Goal: Transaction & Acquisition: Purchase product/service

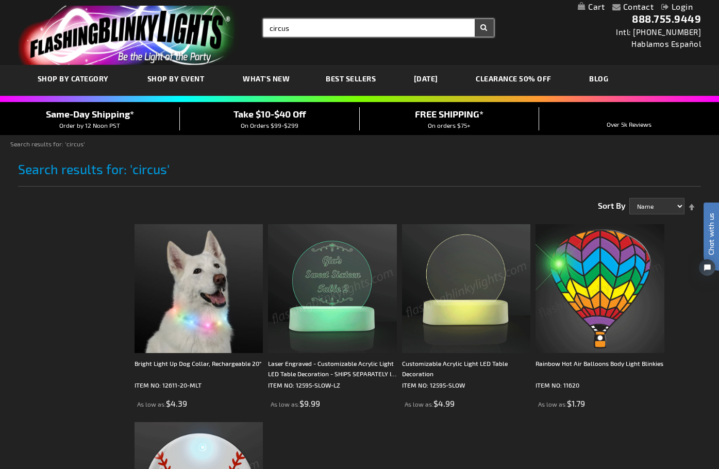
drag, startPoint x: 279, startPoint y: 30, endPoint x: 170, endPoint y: 12, distance: 110.2
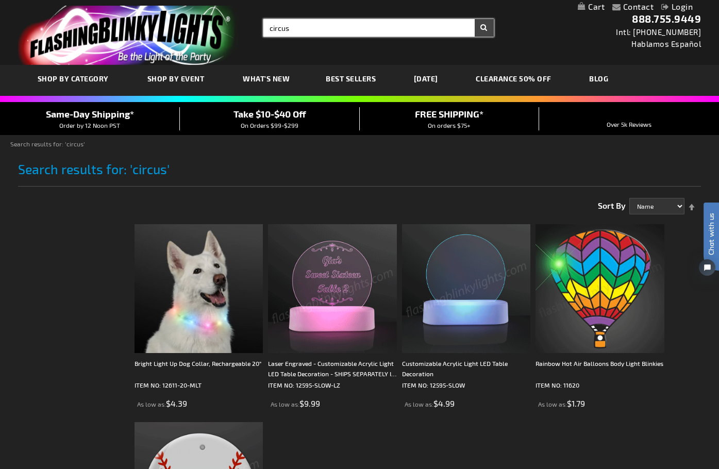
click at [181, 14] on div "Toggle Nav Search Search circus × Search 888.755.9449 Intl: 818-753-8303 Hablam…" at bounding box center [359, 32] width 719 height 65
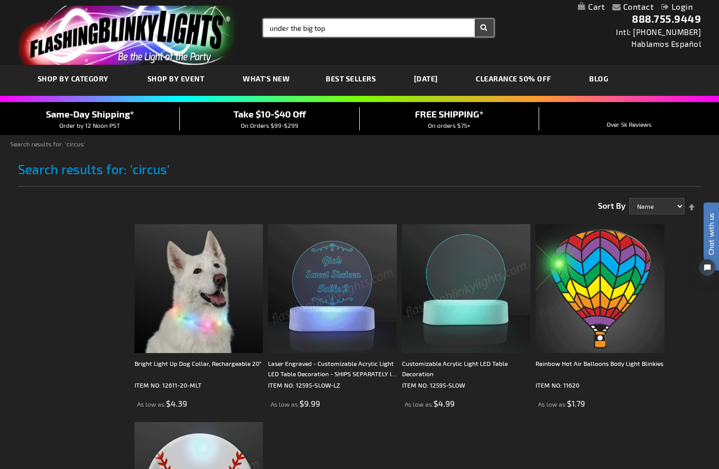
click at [475, 19] on button "Search" at bounding box center [484, 28] width 19 height 18
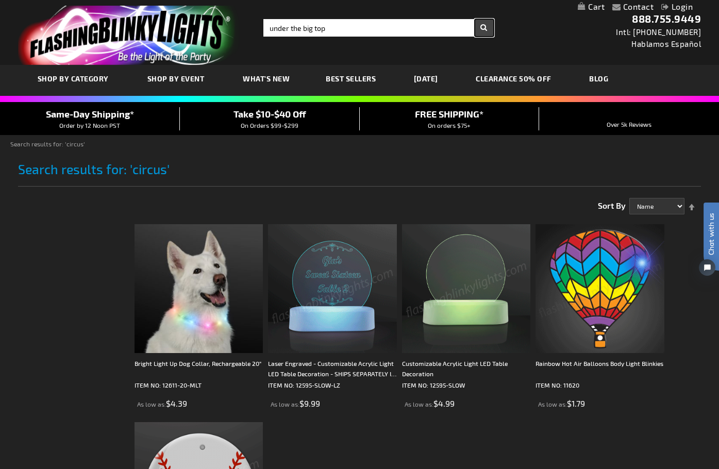
click at [484, 27] on button "Search" at bounding box center [484, 28] width 19 height 18
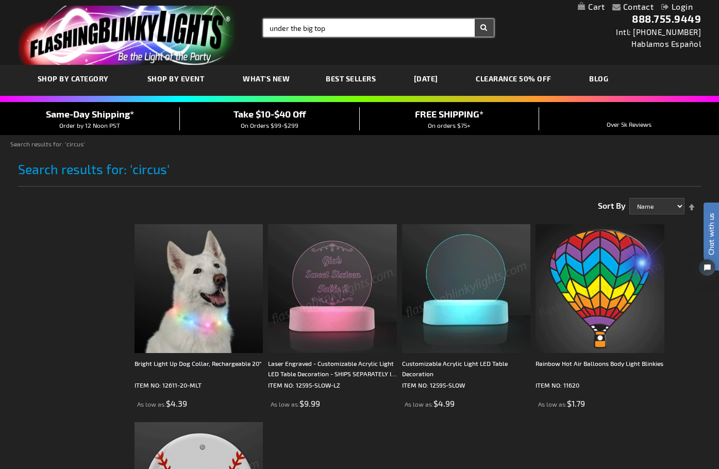
drag, startPoint x: 371, startPoint y: 27, endPoint x: 217, endPoint y: 1, distance: 156.3
click at [217, 1] on header "Contact Compare Products Login Skip to Content My Cart My Cart Close You have n…" at bounding box center [359, 32] width 719 height 65
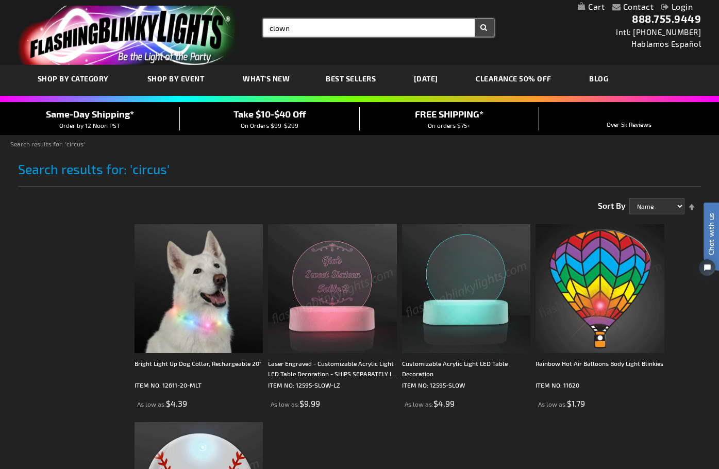
type input "clown"
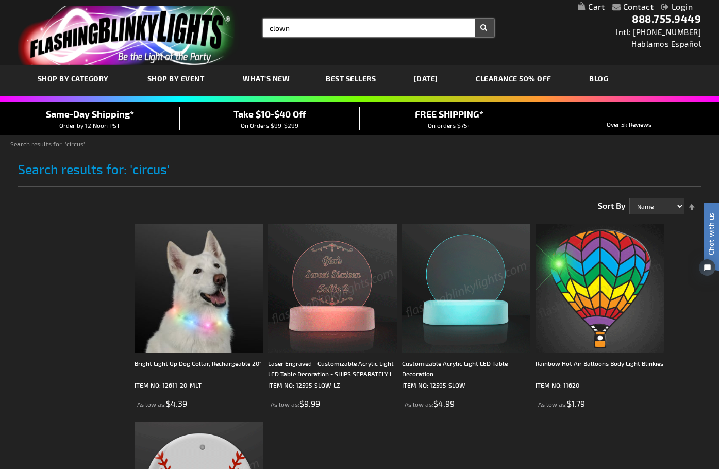
click at [475, 19] on button "Search" at bounding box center [484, 28] width 19 height 18
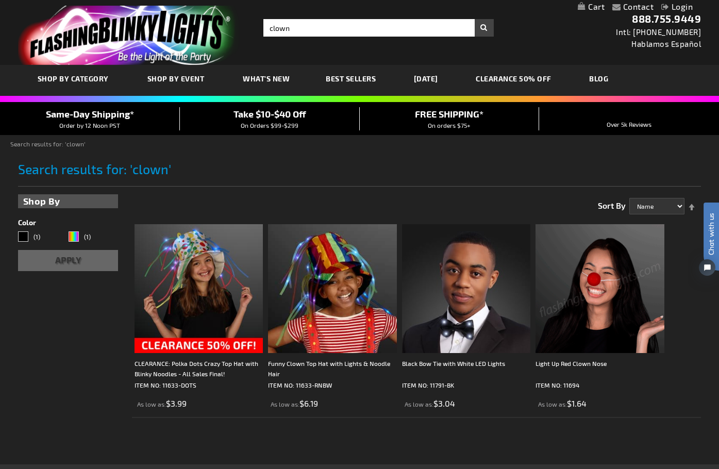
click at [535, 250] on img at bounding box center [599, 288] width 129 height 129
click at [268, 265] on img at bounding box center [332, 288] width 129 height 129
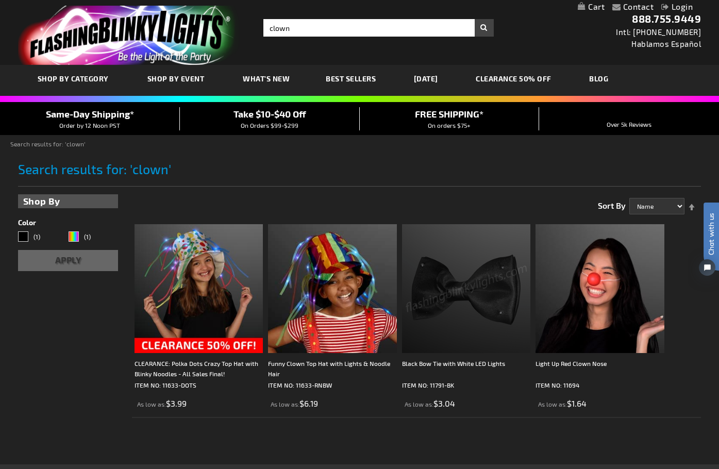
click at [402, 283] on img at bounding box center [466, 288] width 129 height 129
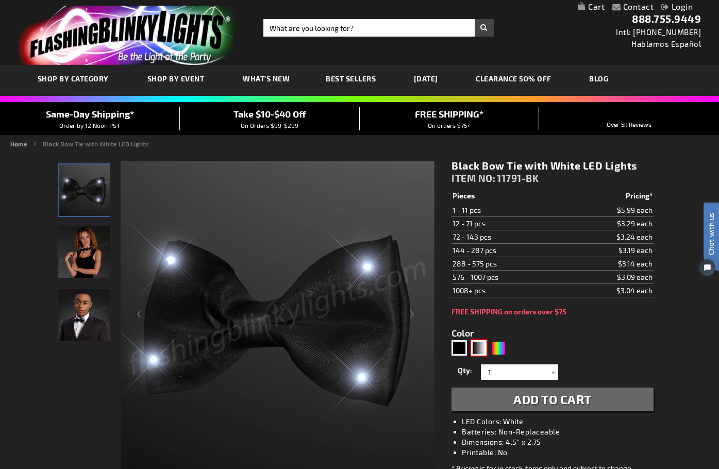
click at [482, 346] on div "Black, White" at bounding box center [478, 347] width 15 height 15
type input "5674"
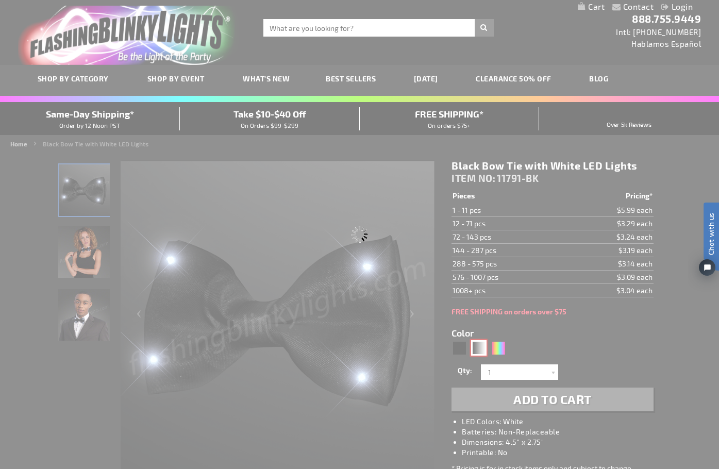
type input "11791-CHK"
type input "Customize - LED Black &amp; White Checkered &#039;80s Bow Tie - ITEM NO: 11791-…"
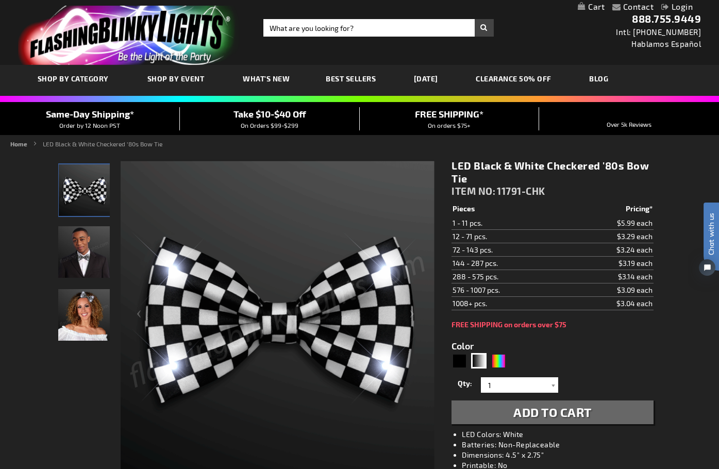
click at [512, 360] on form "Color 5674 Qty 1 2 3 4 5 6 7 8 9 10 11 12 24 36 48 60 72 84 1" at bounding box center [552, 376] width 202 height 95
click at [497, 360] on div "Multicolor" at bounding box center [498, 360] width 15 height 15
type input "5659"
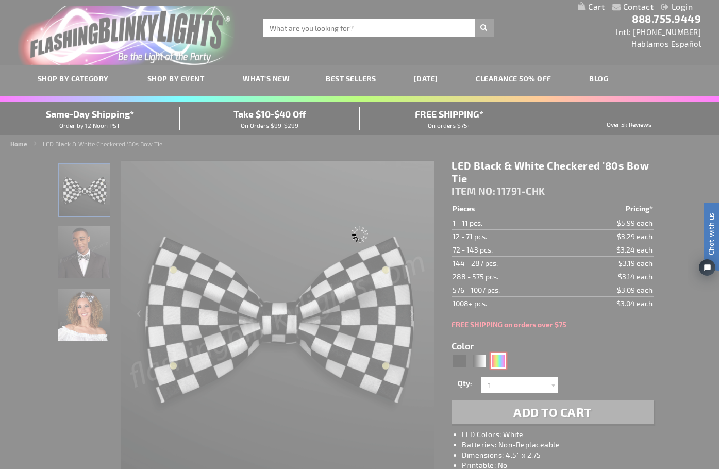
type input "11791-RNBW"
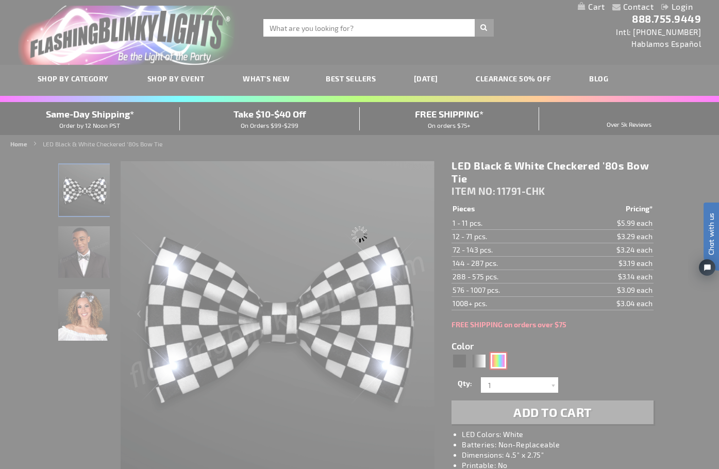
type input "Customize - CLEARANCE: Rainbow Stripes Light Up Bow Tie - All Sales Final! - IT…"
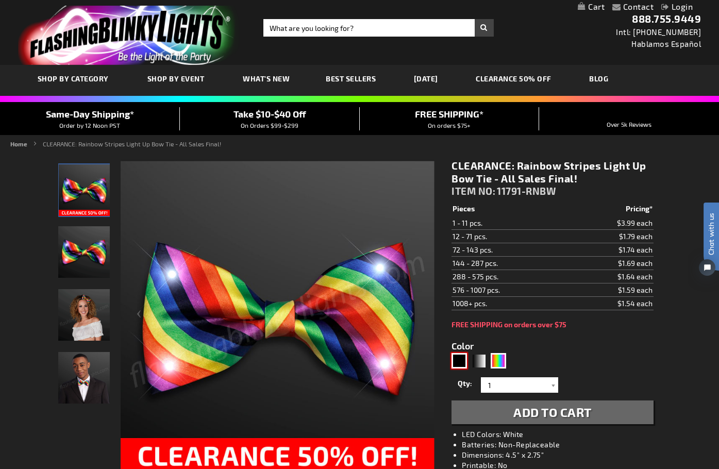
click at [465, 363] on div "Black" at bounding box center [458, 360] width 15 height 15
type input "5631"
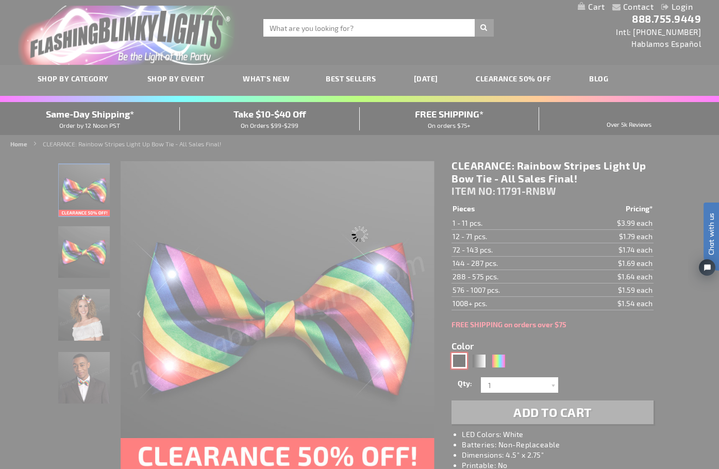
type input "11791-BK"
type input "Customize - Black Bow Tie with White LED Lights - ITEM NO: 11791-BK"
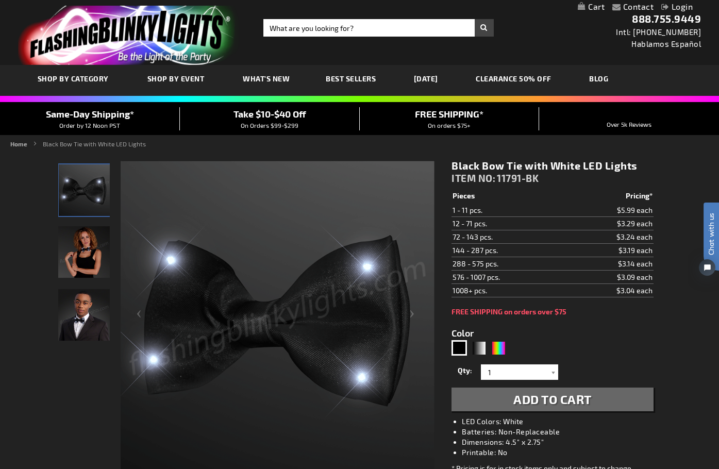
click at [576, 398] on span "Add to Cart" at bounding box center [552, 399] width 78 height 15
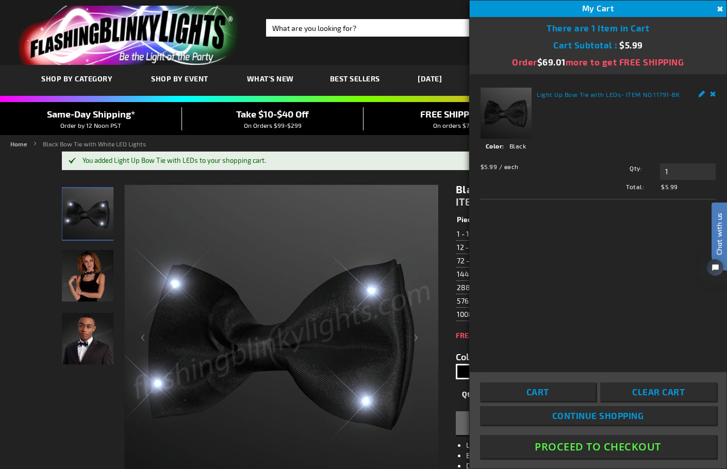
click at [13, 140] on li "Home" at bounding box center [25, 143] width 31 height 9
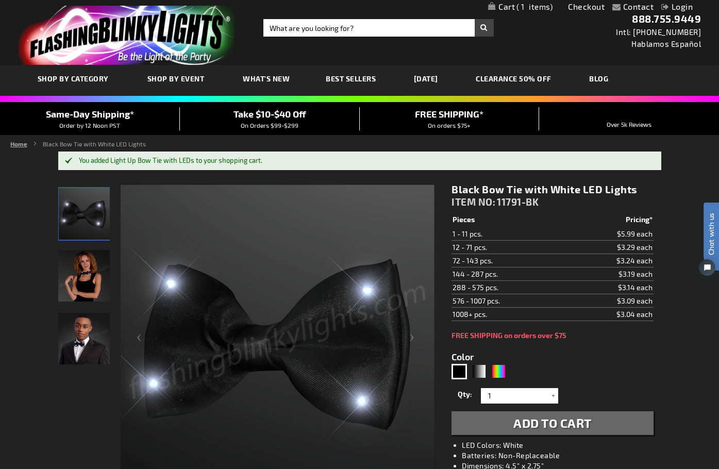
click at [14, 143] on link "Home" at bounding box center [18, 143] width 17 height 7
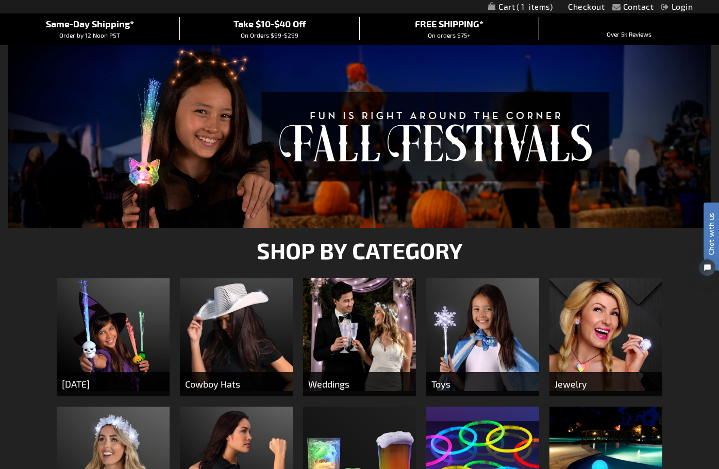
click at [223, 302] on img at bounding box center [236, 334] width 113 height 113
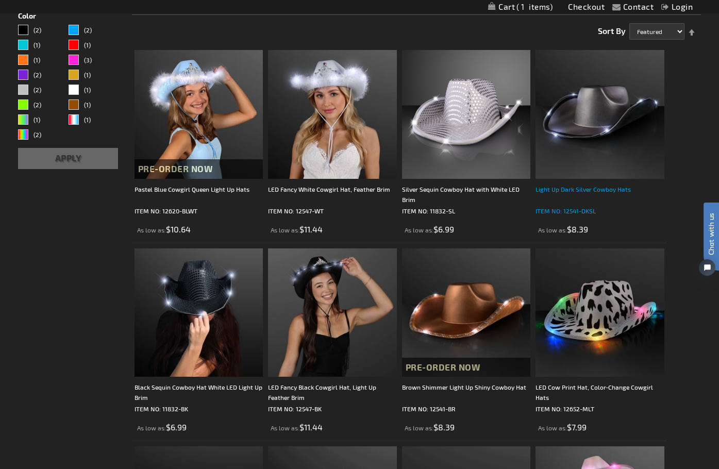
scroll to position [167, 0]
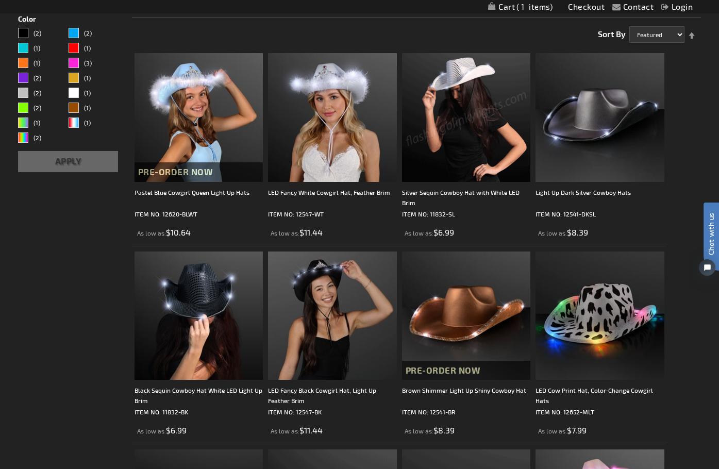
click at [402, 90] on img at bounding box center [466, 117] width 129 height 129
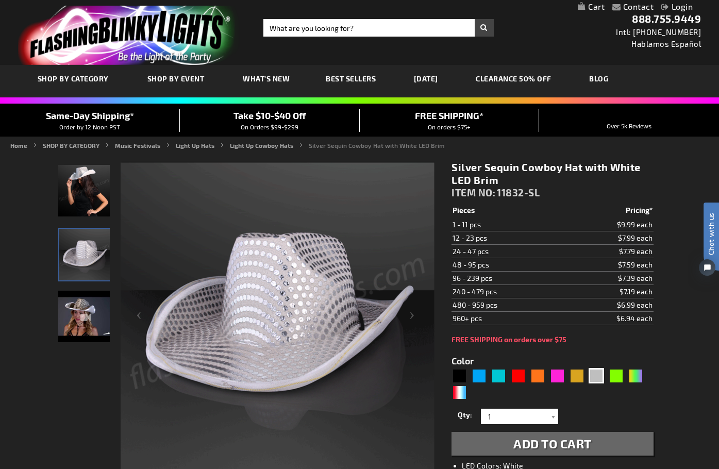
click at [491, 439] on button "Add to Cart" at bounding box center [552, 444] width 202 height 24
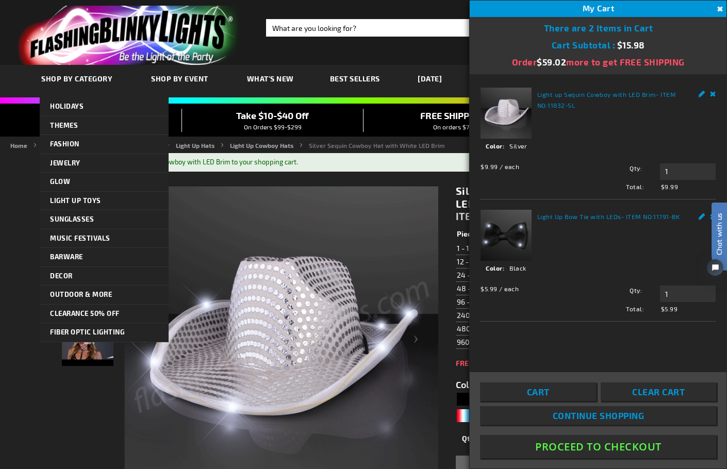
click at [71, 78] on span "SHOP BY CATEGORY" at bounding box center [76, 78] width 71 height 9
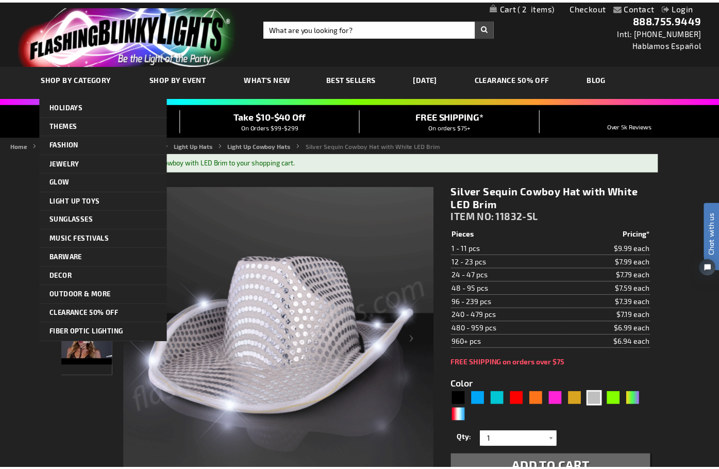
scroll to position [10, 0]
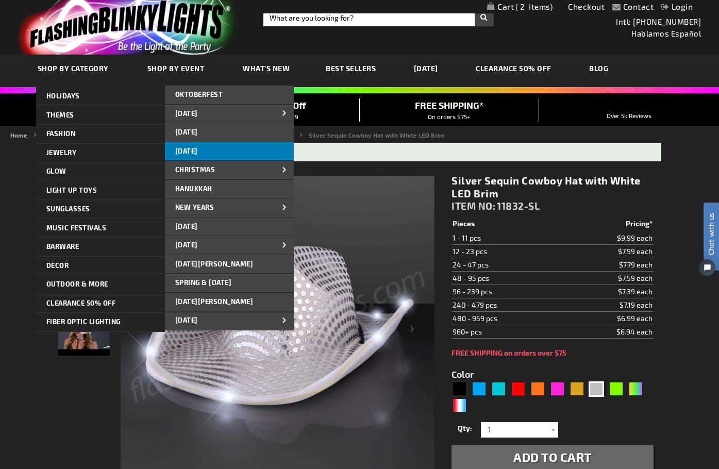
click at [206, 144] on link "[DATE]" at bounding box center [229, 151] width 129 height 19
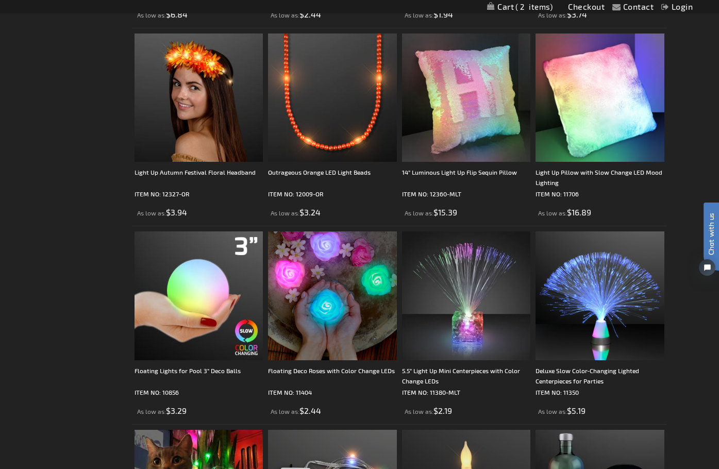
scroll to position [773, 0]
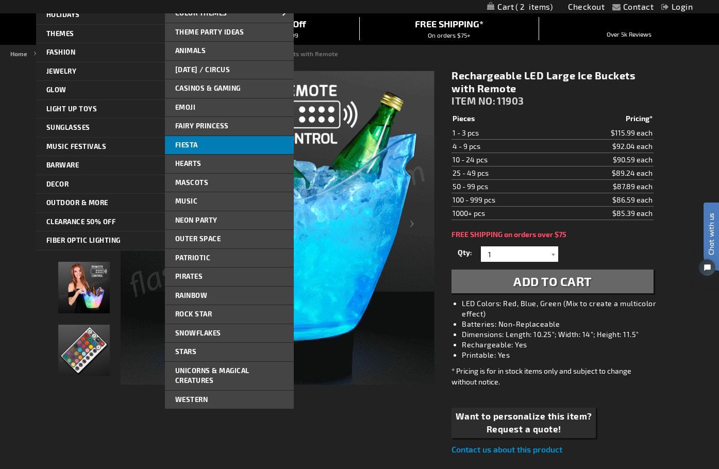
scroll to position [103, 0]
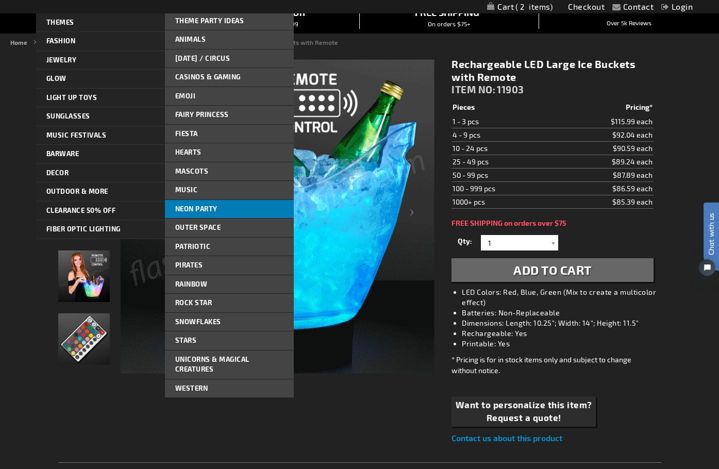
click at [198, 212] on span "Neon Party" at bounding box center [196, 209] width 42 height 8
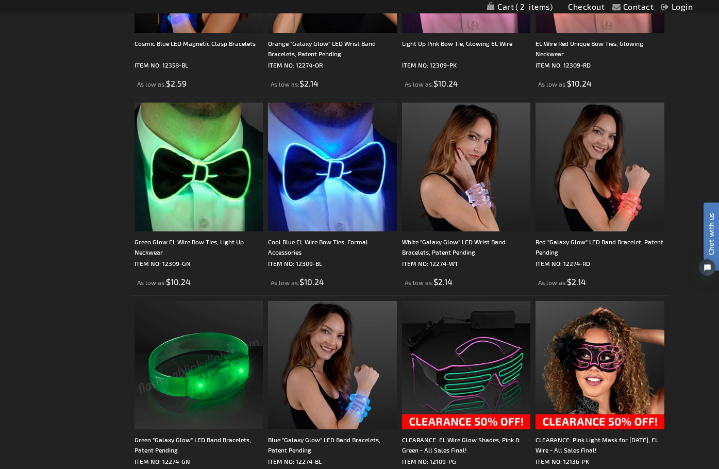
scroll to position [1314, 0]
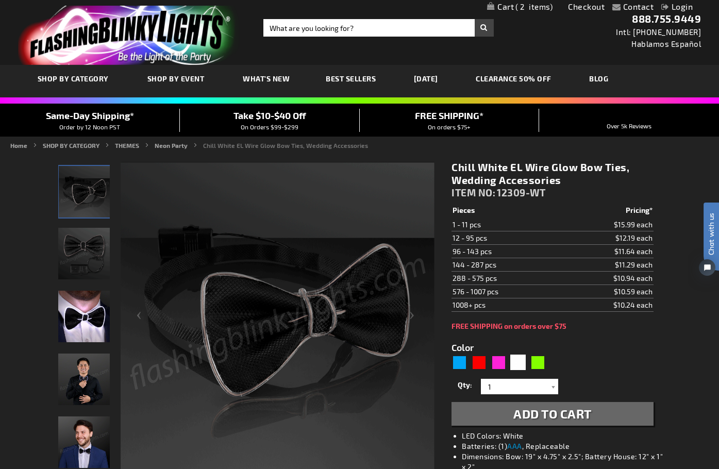
click at [555, 413] on span "Add to Cart" at bounding box center [552, 413] width 78 height 15
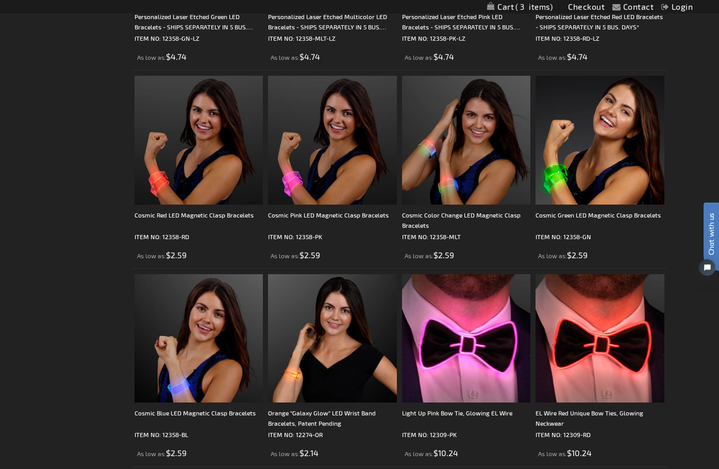
scroll to position [1121, 0]
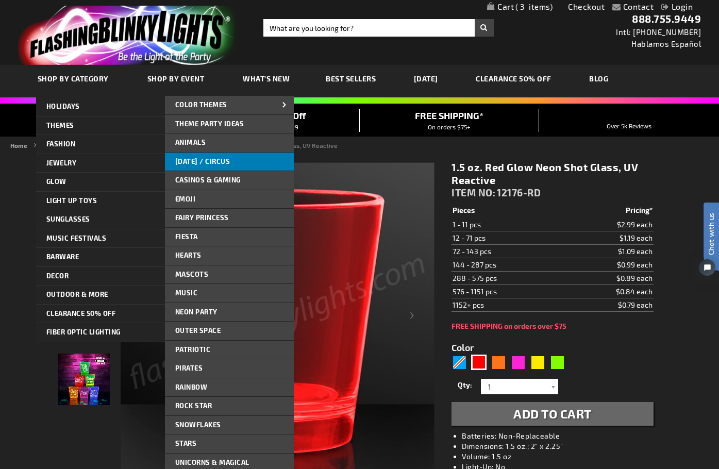
click at [208, 162] on span "[DATE] / Circus" at bounding box center [202, 161] width 55 height 8
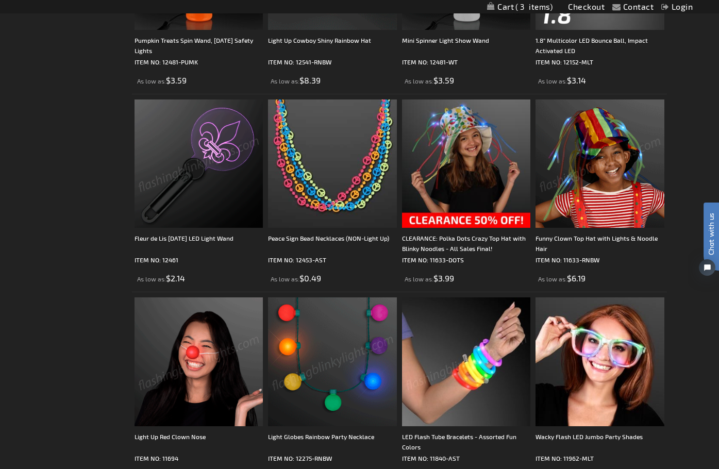
scroll to position [322, 0]
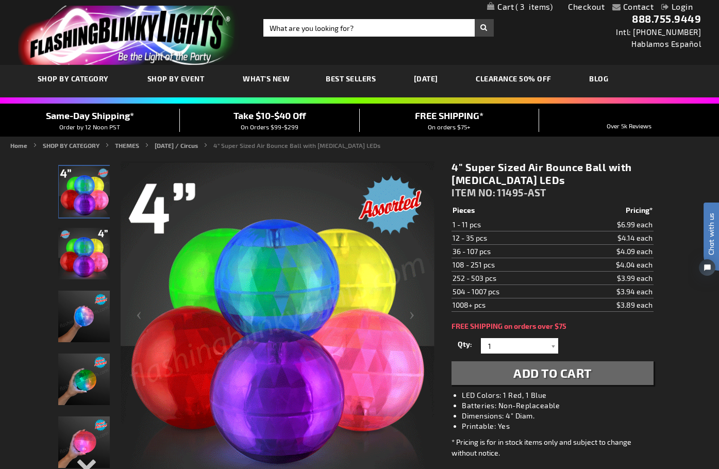
click at [79, 316] on img "LED Light Up Super Sized Air Bounce Balls" at bounding box center [84, 317] width 52 height 52
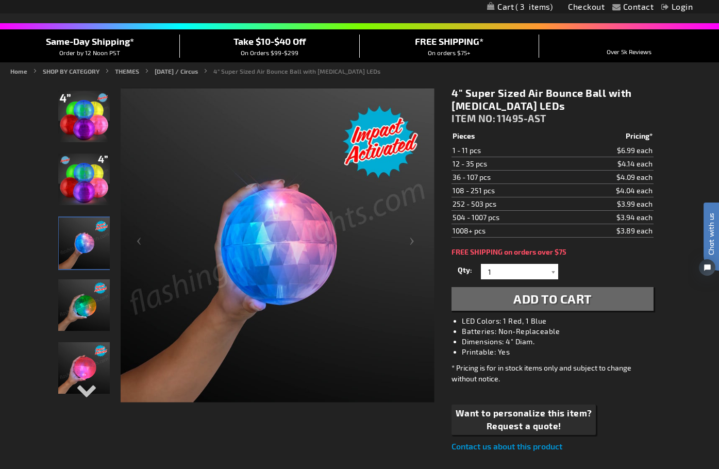
scroll to position [77, 0]
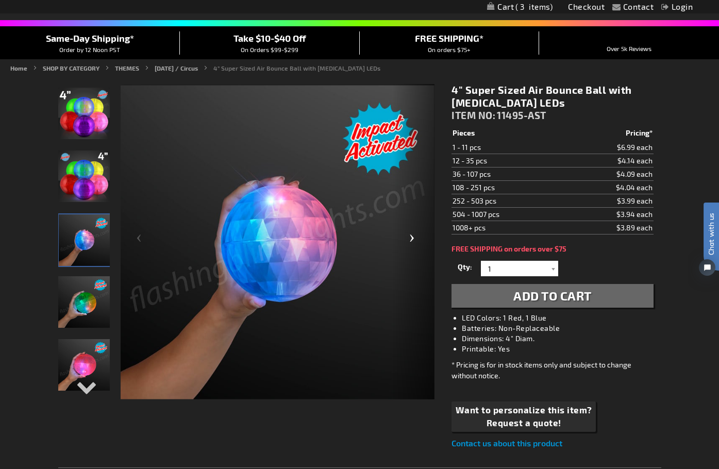
click at [417, 238] on div "Next" at bounding box center [413, 242] width 41 height 316
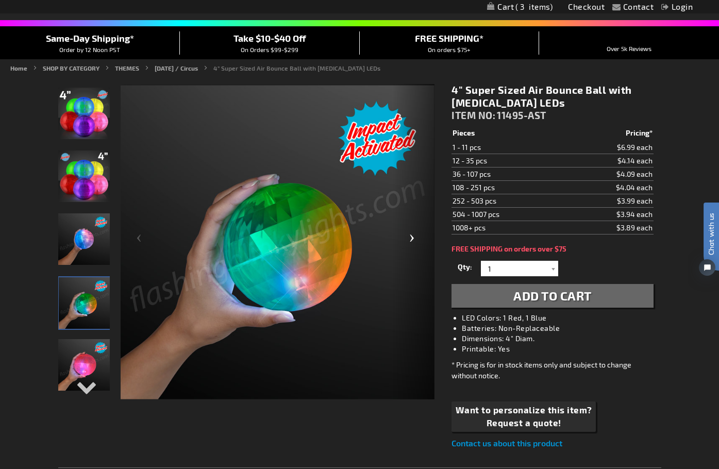
click at [417, 238] on div "Next" at bounding box center [413, 242] width 41 height 316
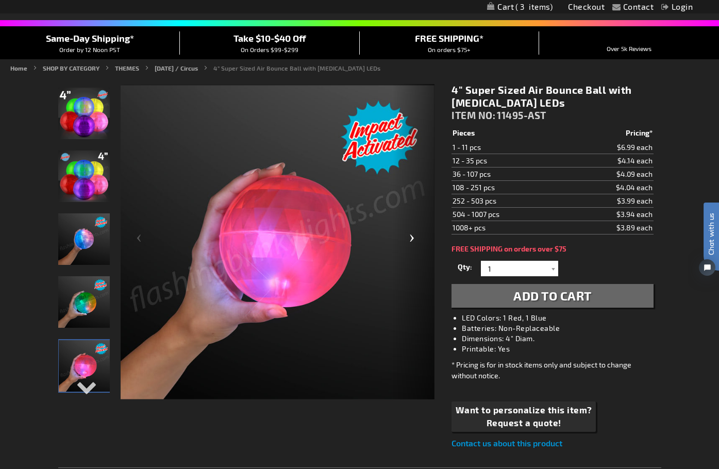
click at [417, 238] on div "Next" at bounding box center [413, 242] width 41 height 316
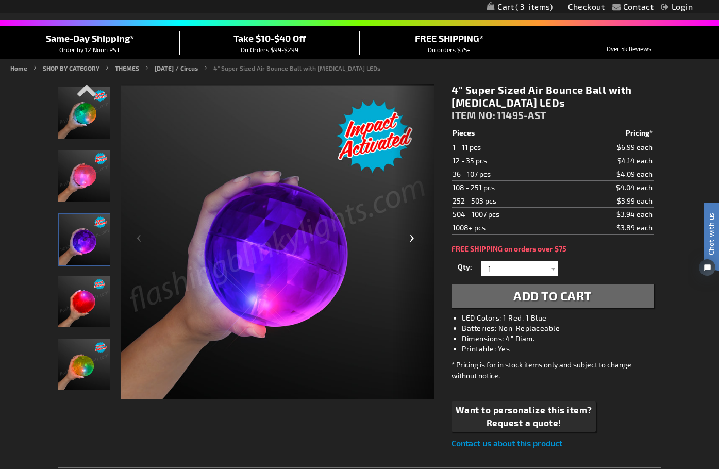
click at [417, 238] on div "Next" at bounding box center [413, 242] width 41 height 316
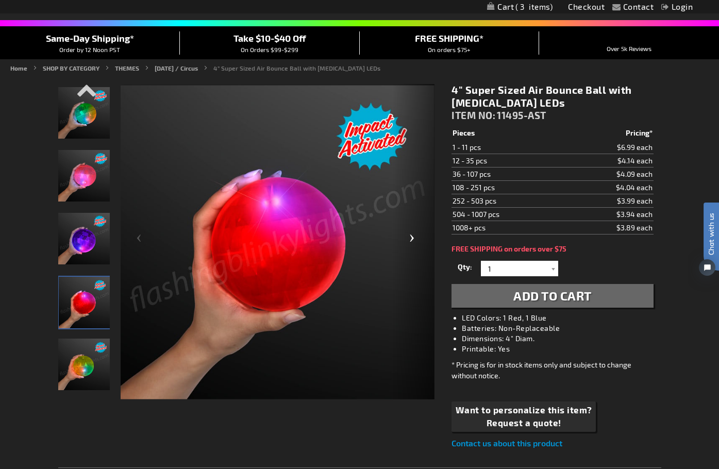
click at [417, 238] on div "Next" at bounding box center [413, 242] width 41 height 316
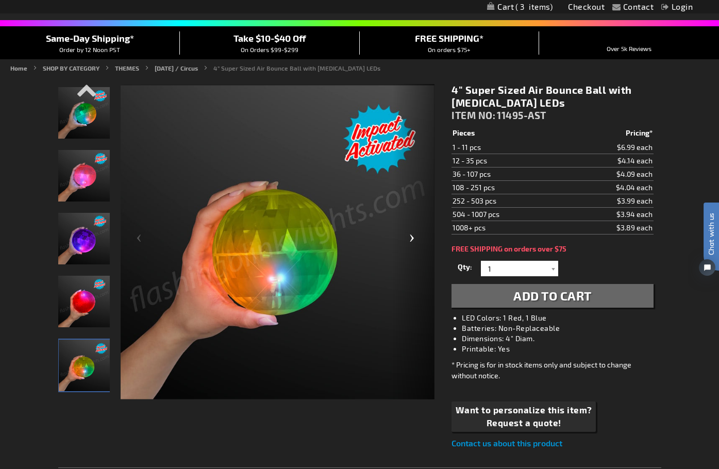
click at [417, 238] on div "Next" at bounding box center [413, 242] width 41 height 316
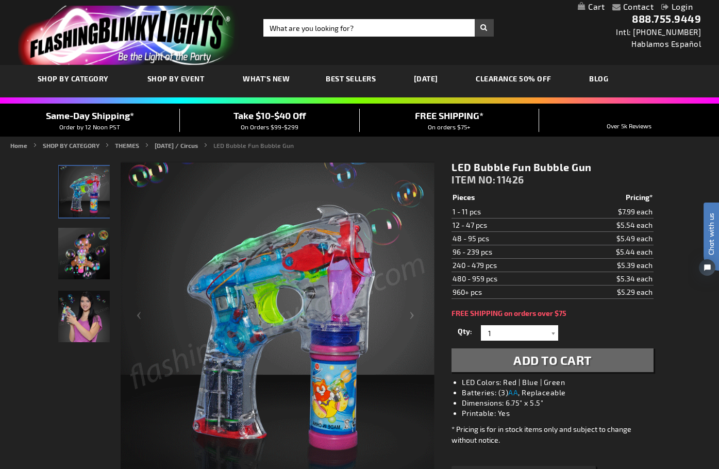
click at [76, 252] on img "LED Fun Bubble Gun" at bounding box center [84, 254] width 52 height 52
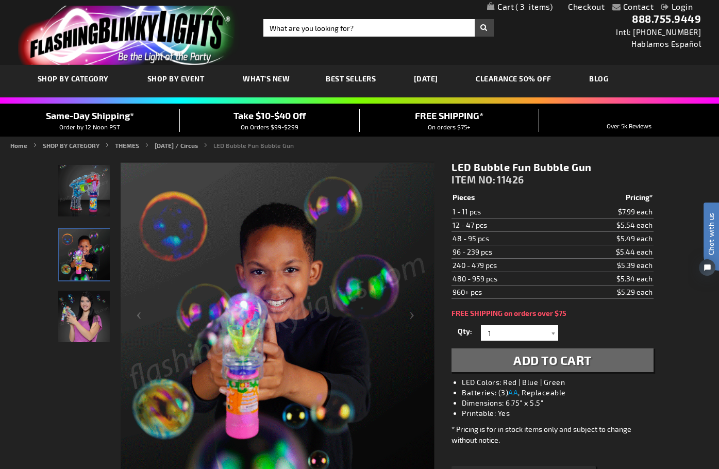
click at [70, 305] on img "Female displaying LED Fun Bubble Gun" at bounding box center [84, 317] width 52 height 52
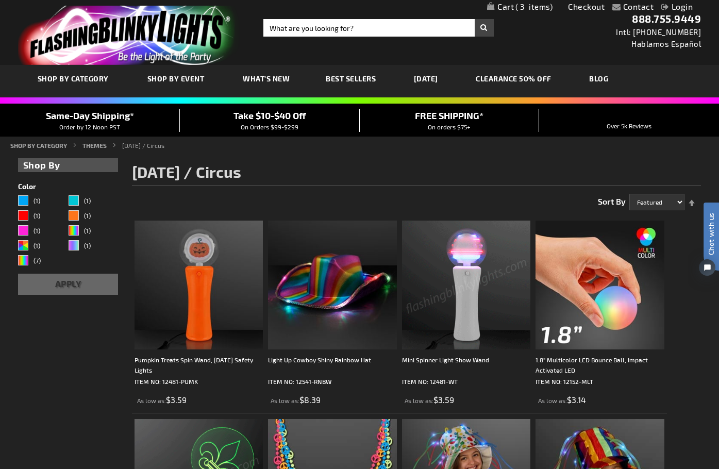
type input "[EMAIL_ADDRESS][DOMAIN_NAME]"
click at [685, 6] on link "Login" at bounding box center [676, 7] width 31 height 10
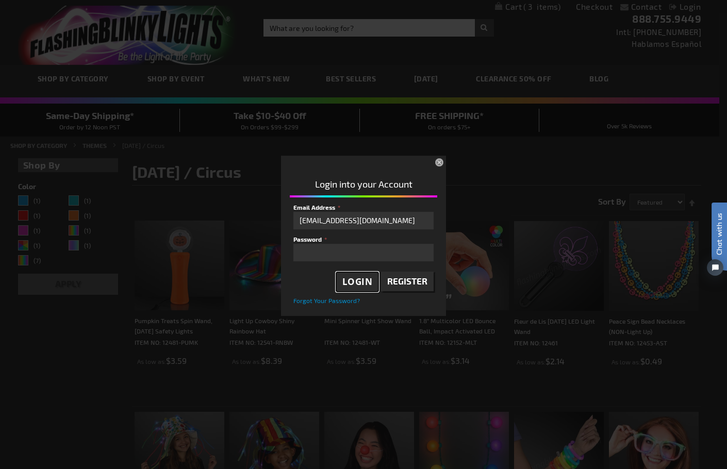
click at [361, 277] on span "Login" at bounding box center [357, 282] width 30 height 12
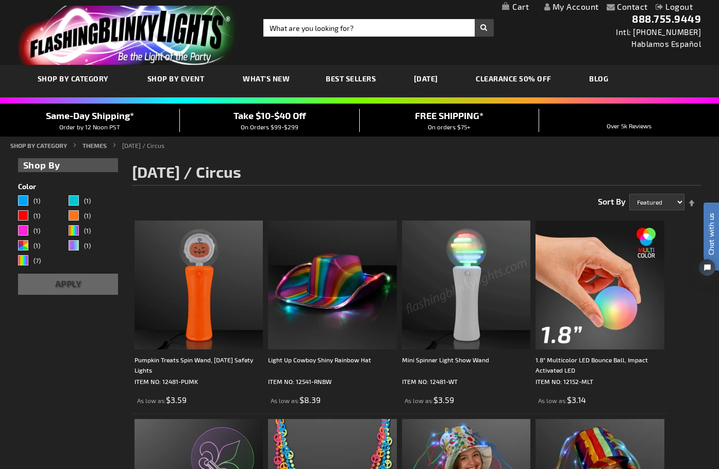
click at [520, 7] on link "My Cart" at bounding box center [515, 7] width 27 height 10
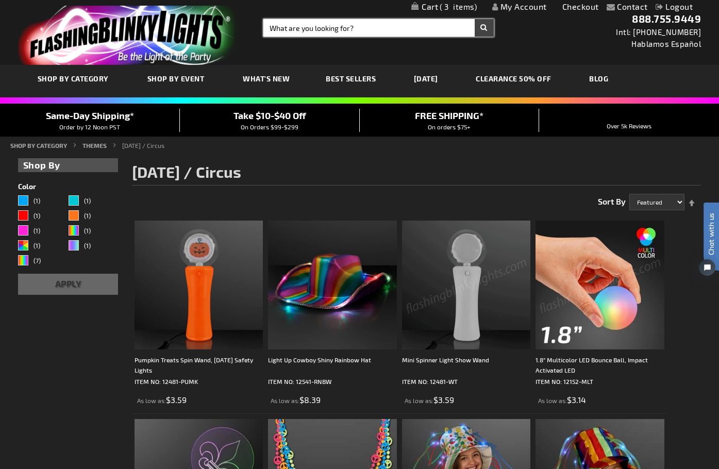
click at [315, 35] on input "Search" at bounding box center [378, 28] width 230 height 18
type input "bow tie"
click at [475, 19] on button "Search" at bounding box center [484, 28] width 19 height 18
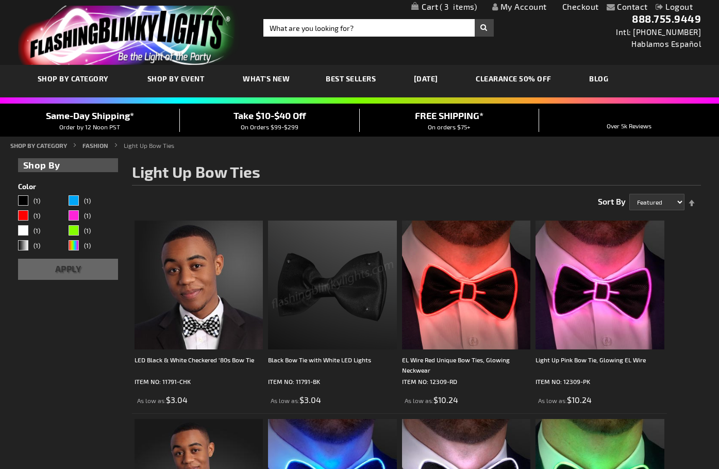
click at [281, 250] on img at bounding box center [332, 285] width 129 height 129
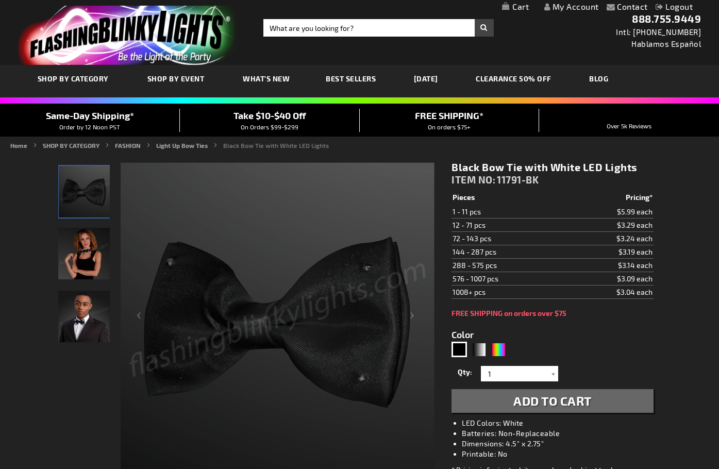
click at [536, 403] on span "Add to Cart" at bounding box center [552, 400] width 78 height 15
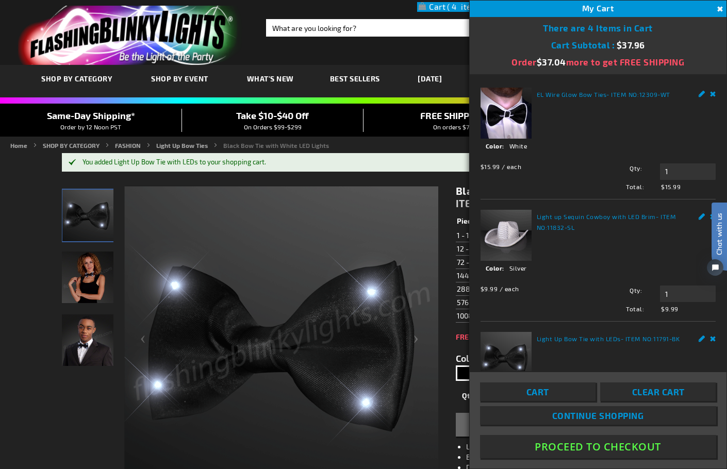
click at [444, 3] on link "My Cart 4 4 items" at bounding box center [451, 7] width 68 height 10
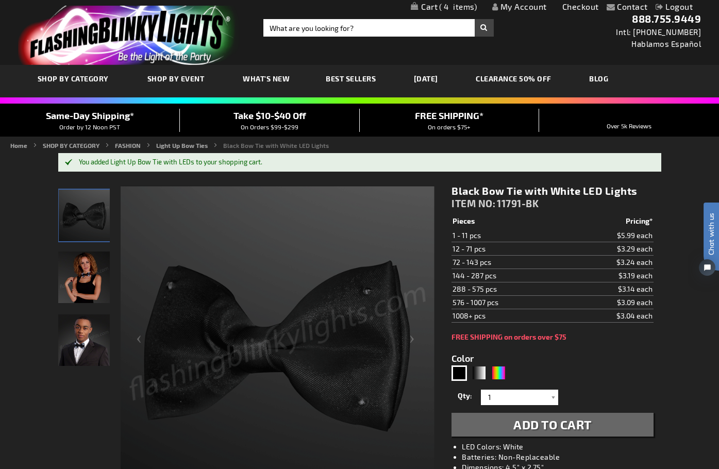
click at [449, 5] on span "4" at bounding box center [458, 6] width 38 height 9
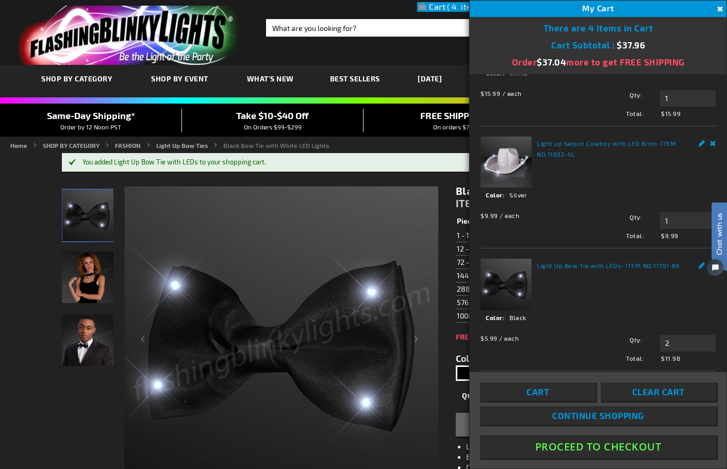
scroll to position [78, 0]
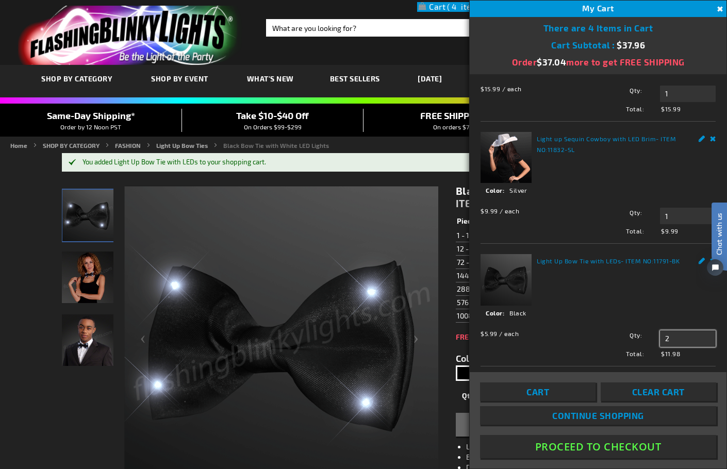
drag, startPoint x: 669, startPoint y: 330, endPoint x: 566, endPoint y: 306, distance: 105.4
click at [599, 314] on div "Light Up Bow Tie with LEDs - ITEM NO: 11791-BK See Details Options Details Colo…" at bounding box center [597, 306] width 235 height 104
type input "1"
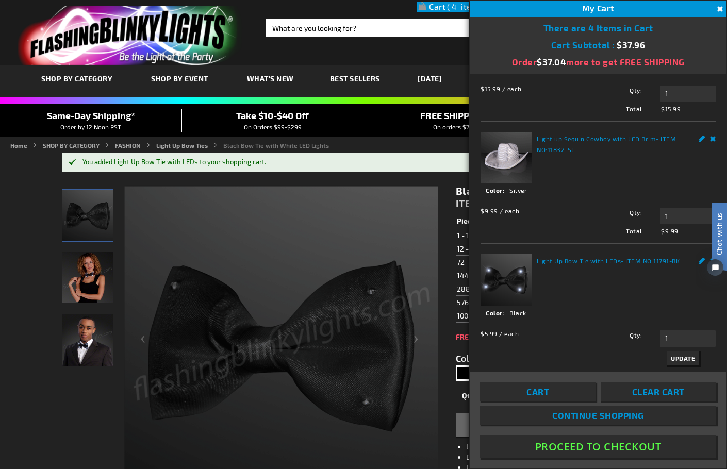
click at [670, 355] on span "Update" at bounding box center [682, 358] width 24 height 7
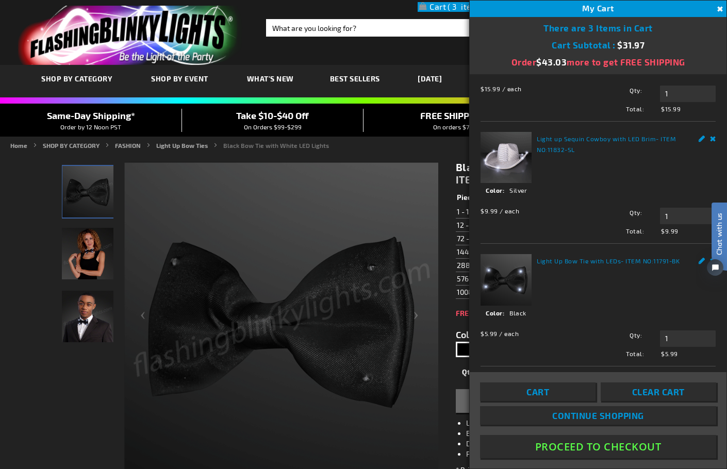
click at [605, 449] on button "Proceed To Checkout" at bounding box center [598, 446] width 236 height 23
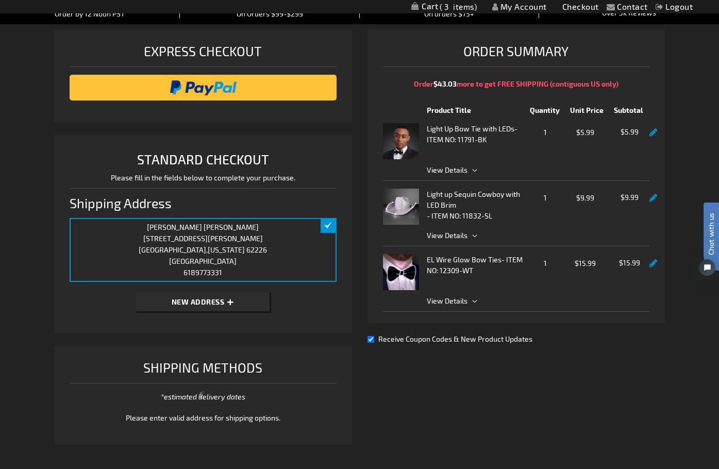
scroll to position [116, 0]
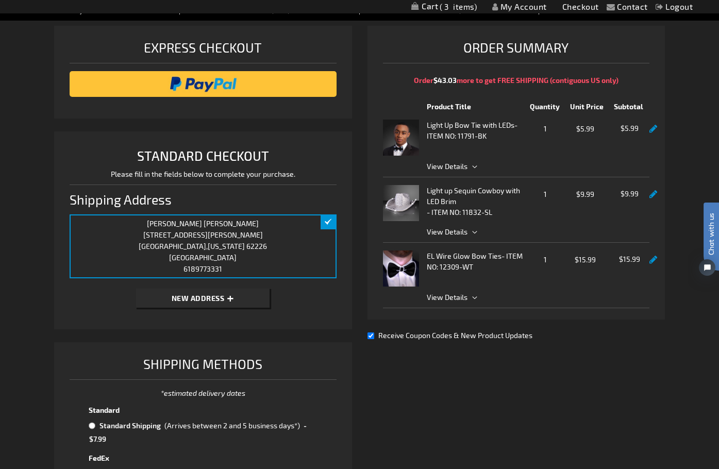
click at [651, 259] on link at bounding box center [653, 260] width 8 height 9
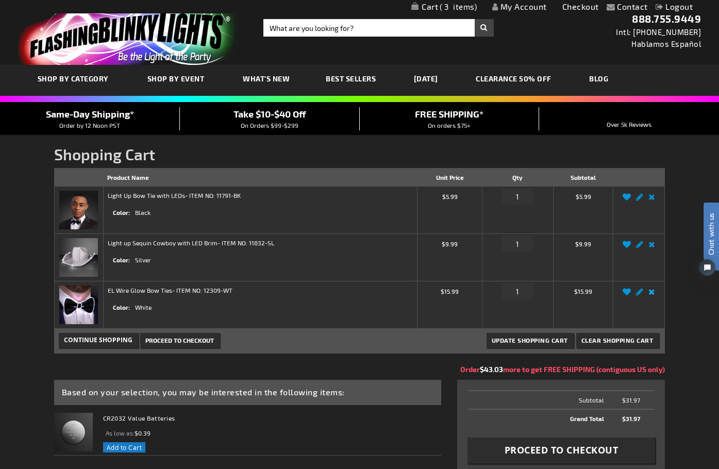
click at [652, 295] on link "Remove item" at bounding box center [652, 295] width 12 height 0
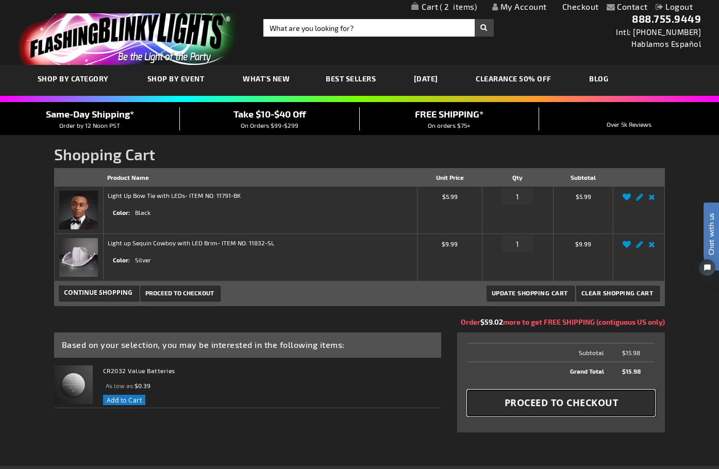
click at [552, 400] on span "Proceed to Checkout" at bounding box center [562, 402] width 114 height 13
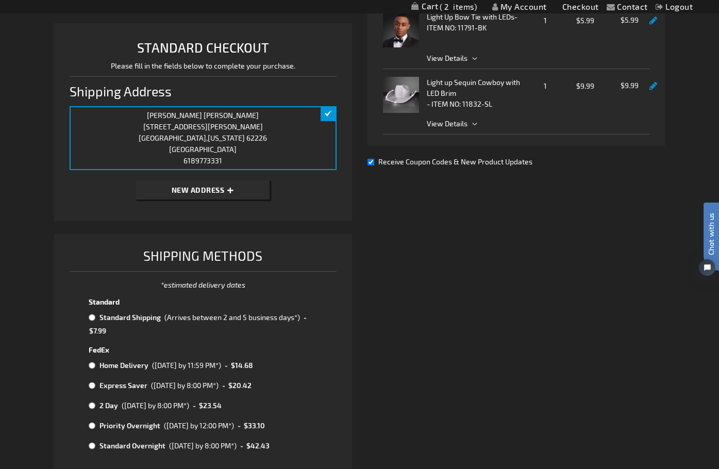
scroll to position [247, 0]
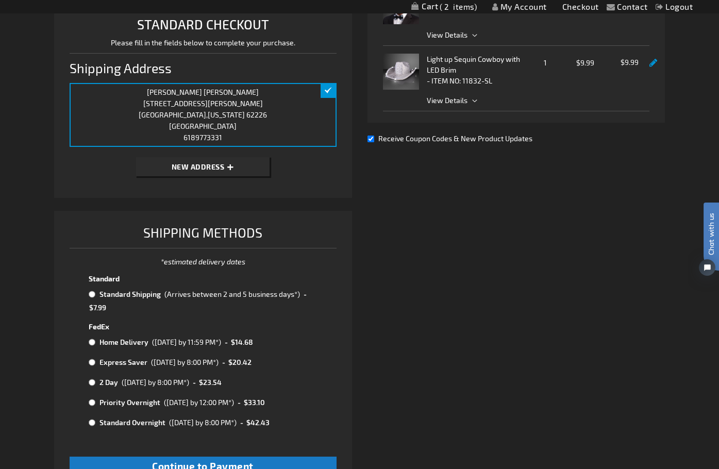
click at [91, 295] on input "radio" at bounding box center [92, 294] width 7 height 8
radio input "true"
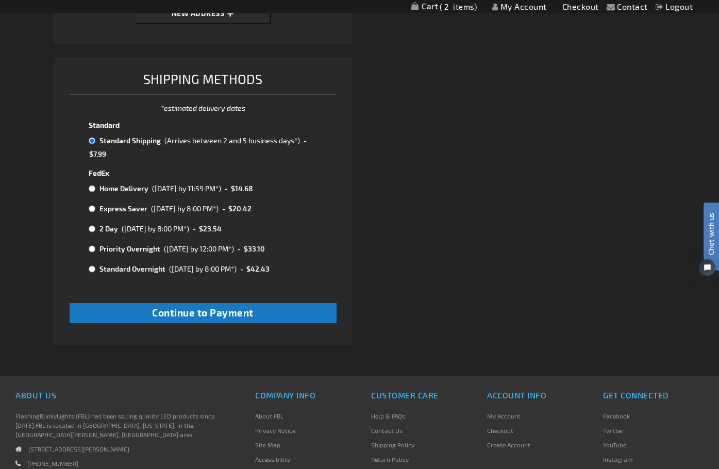
scroll to position [402, 0]
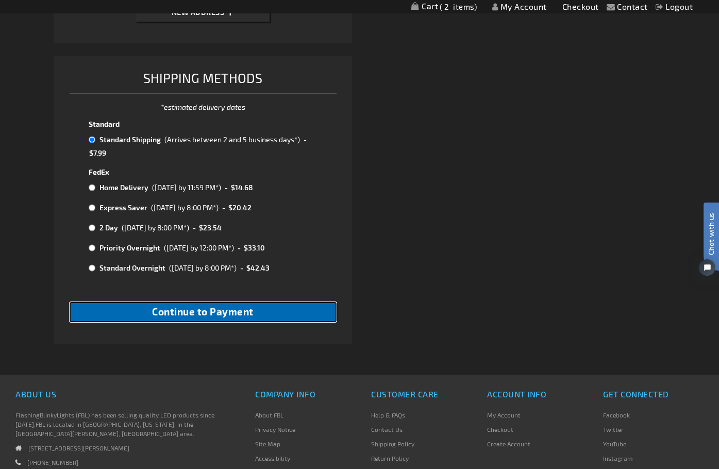
click at [232, 314] on span "Continue to Payment" at bounding box center [203, 312] width 102 height 12
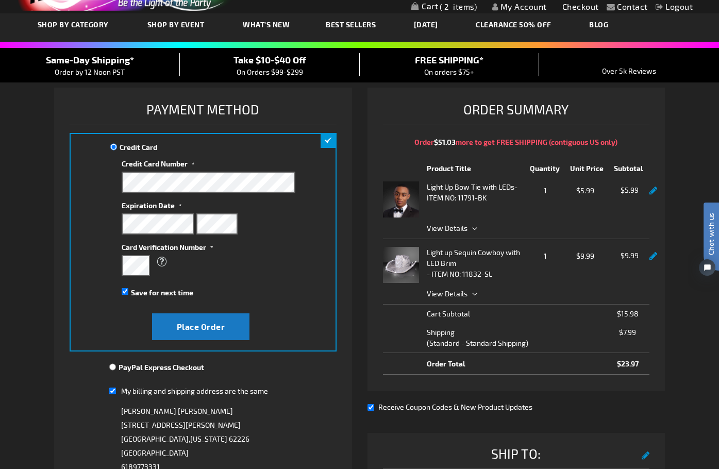
scroll to position [52, 0]
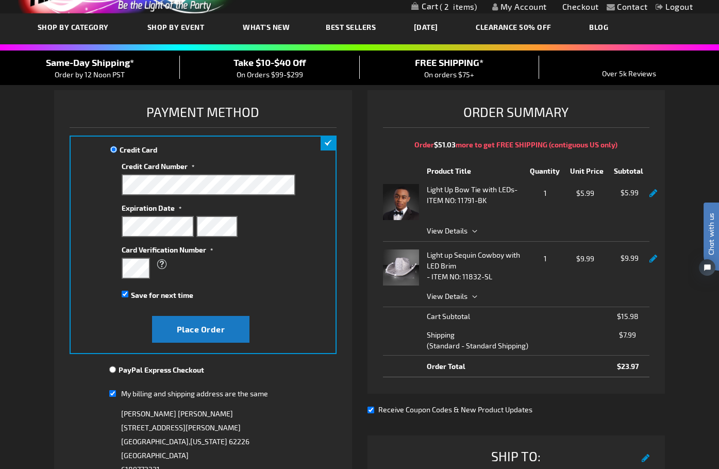
click at [264, 26] on span "What's New" at bounding box center [266, 27] width 47 height 9
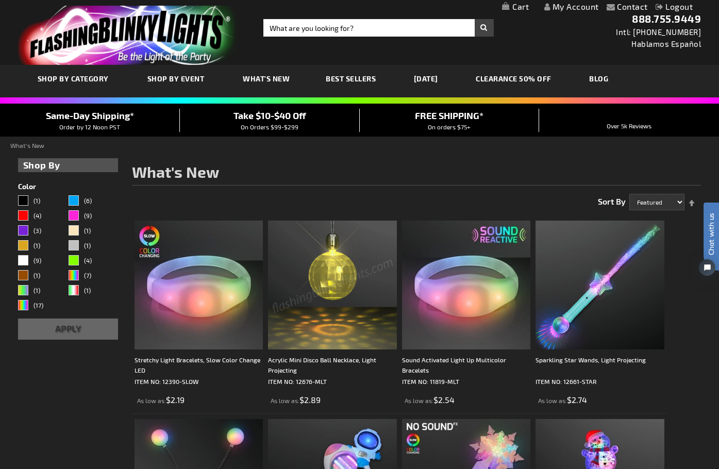
click at [275, 269] on img at bounding box center [332, 285] width 129 height 129
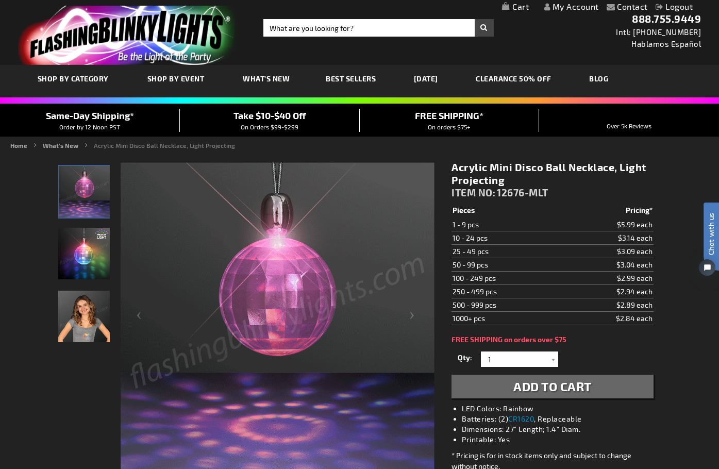
click at [84, 259] on img "Acrylic Mini Disco Ball Necklace, Light Projecting" at bounding box center [84, 254] width 52 height 52
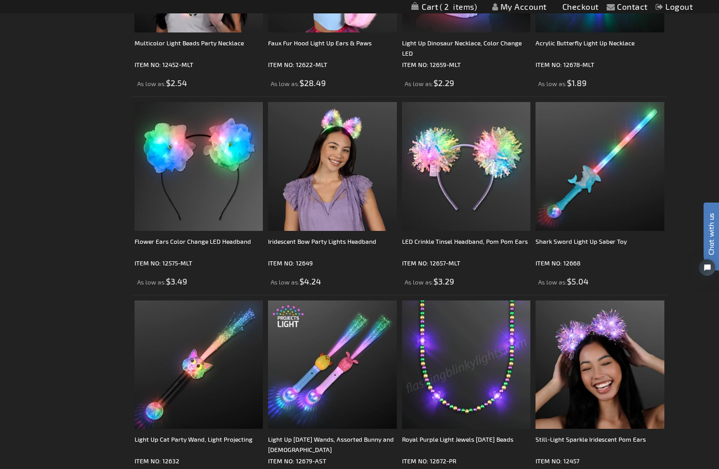
scroll to position [1868, 0]
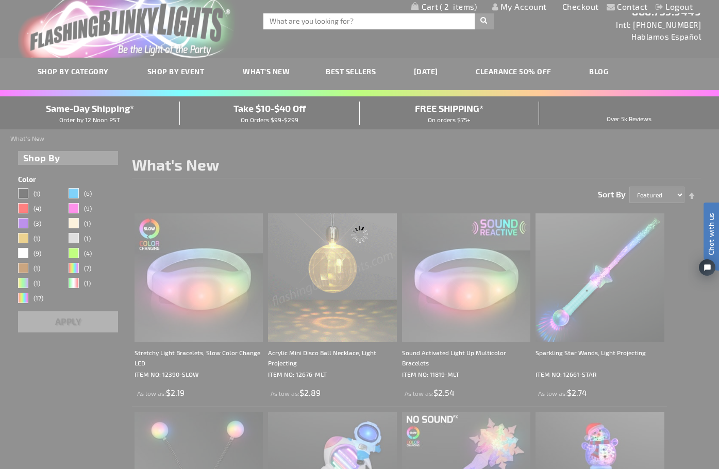
scroll to position [0, 0]
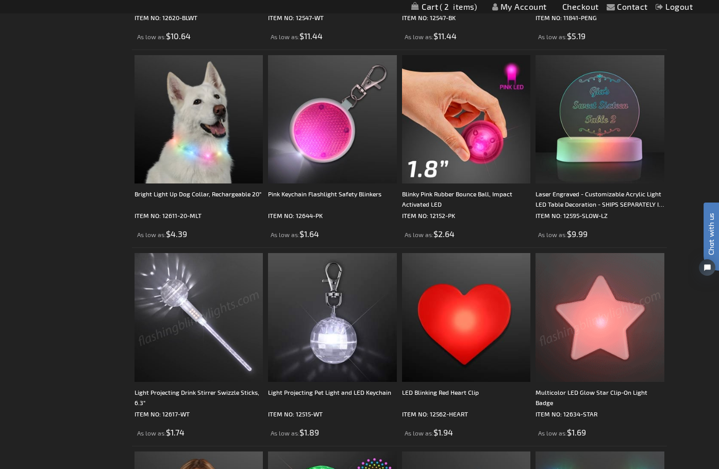
scroll to position [387, 0]
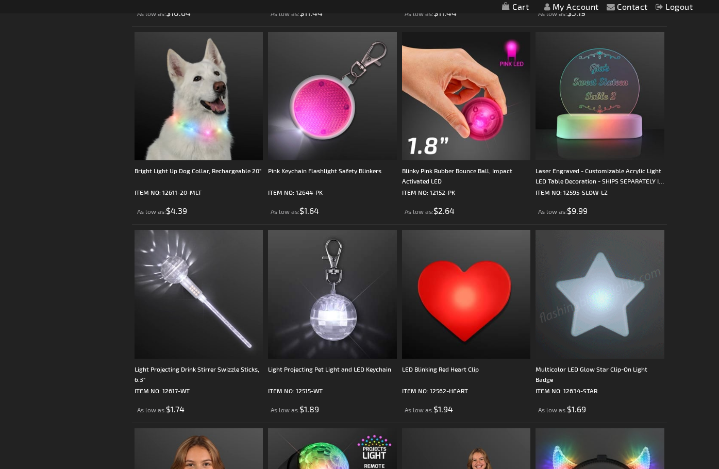
scroll to position [387, 0]
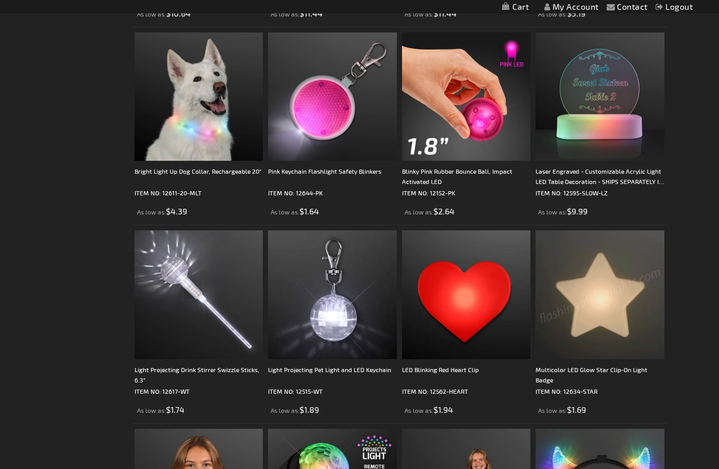
click at [645, 230] on img at bounding box center [599, 294] width 129 height 129
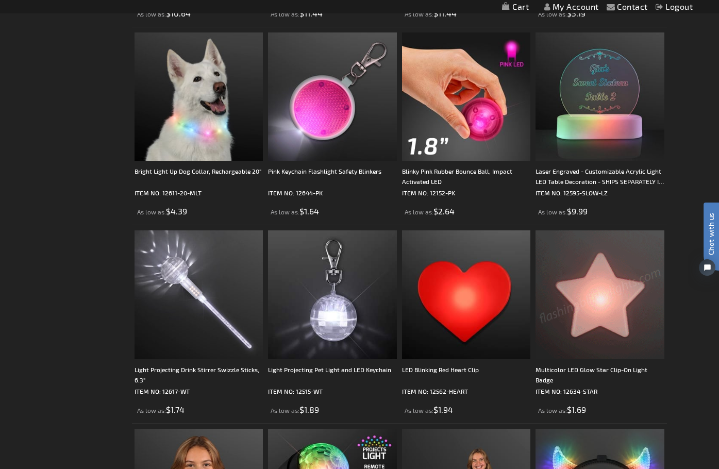
scroll to position [0, 0]
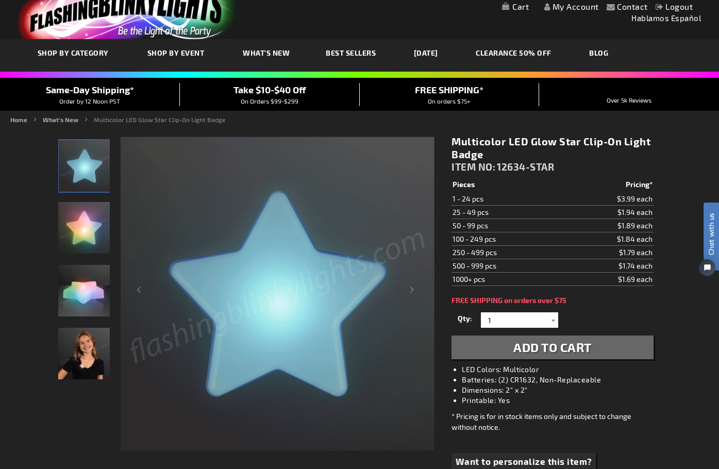
click at [85, 357] on img "Girl wearing Multicolor LED Glow Star Clip-On Light Badge" at bounding box center [84, 354] width 52 height 52
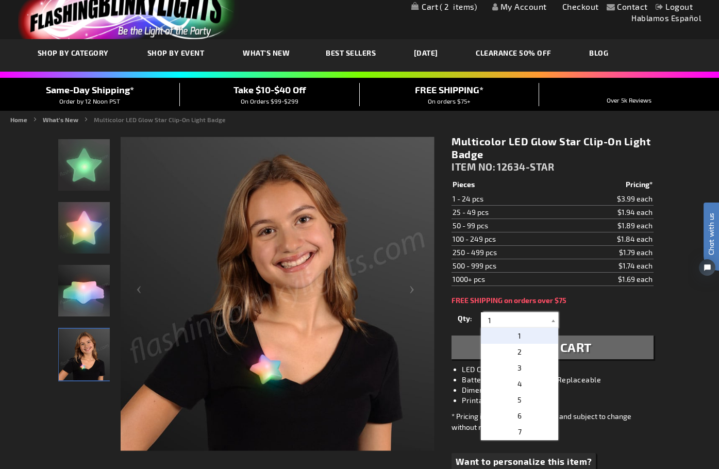
drag, startPoint x: 527, startPoint y: 318, endPoint x: 471, endPoint y: 312, distance: 56.5
click at [488, 316] on input "1" at bounding box center [520, 319] width 75 height 15
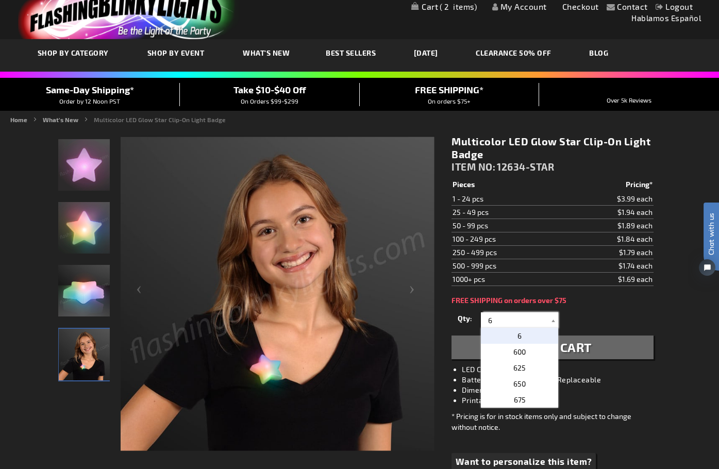
type input "6"
click at [523, 336] on p "6" at bounding box center [519, 336] width 77 height 16
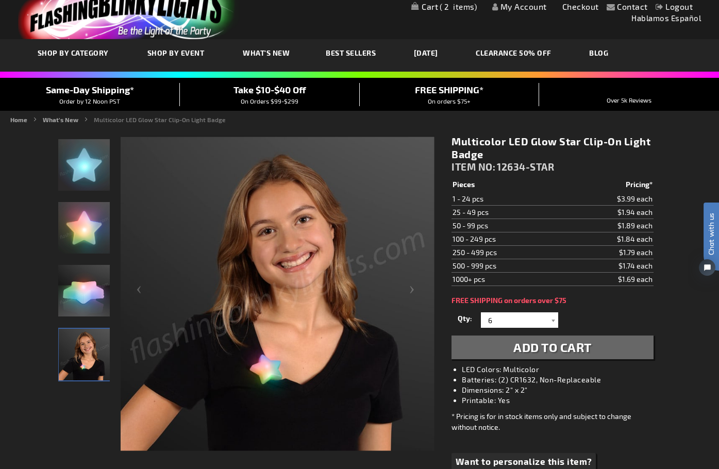
click at [575, 350] on span "Add to Cart" at bounding box center [552, 347] width 78 height 15
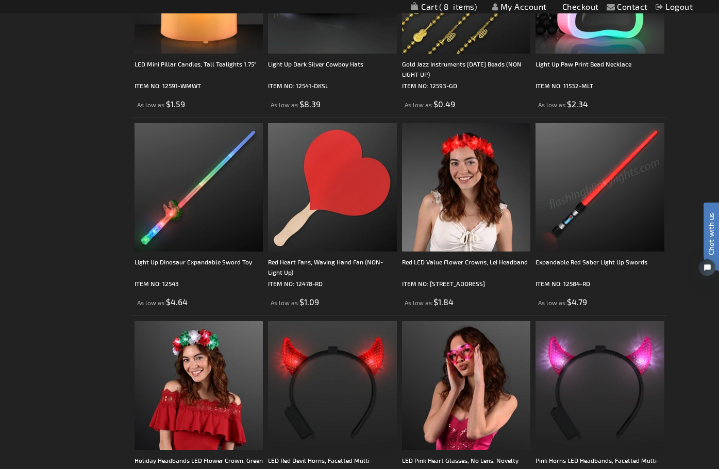
scroll to position [1907, 0]
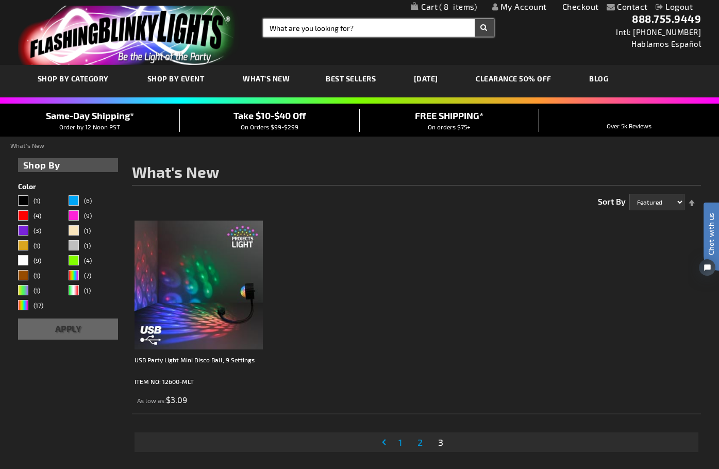
drag, startPoint x: 360, startPoint y: 24, endPoint x: 242, endPoint y: 24, distance: 117.5
click at [242, 24] on div "Toggle Nav Search Search × Search 888.755.9449 Intl: 818-753-8303 Hablamos Espa…" at bounding box center [359, 32] width 719 height 65
type input "light up pin"
click at [475, 19] on button "Search" at bounding box center [484, 28] width 19 height 18
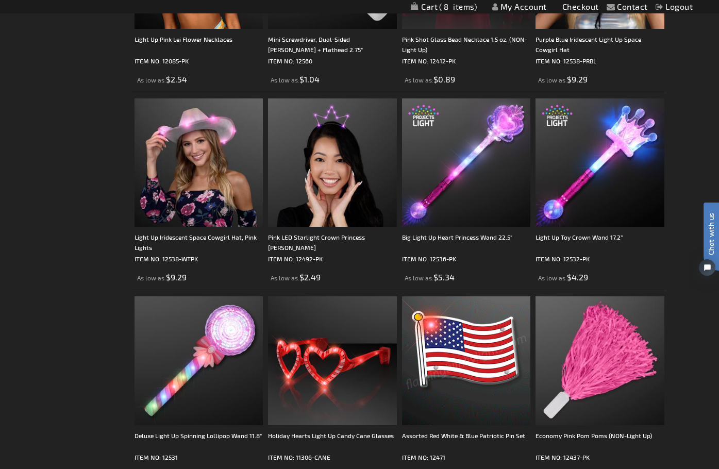
scroll to position [722, 0]
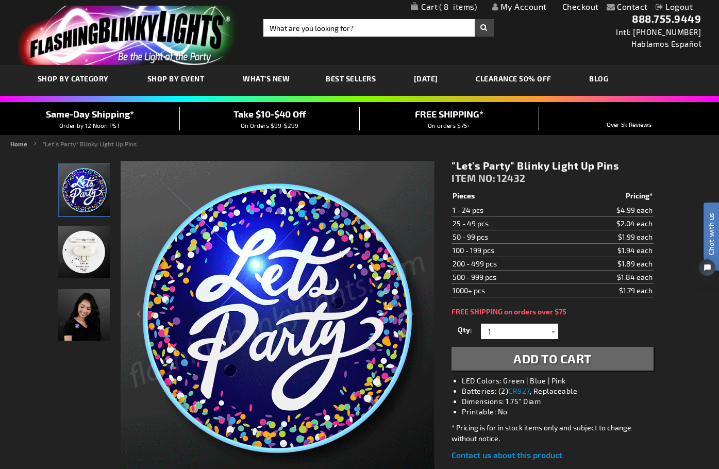
click at [76, 302] on img at bounding box center [84, 315] width 52 height 52
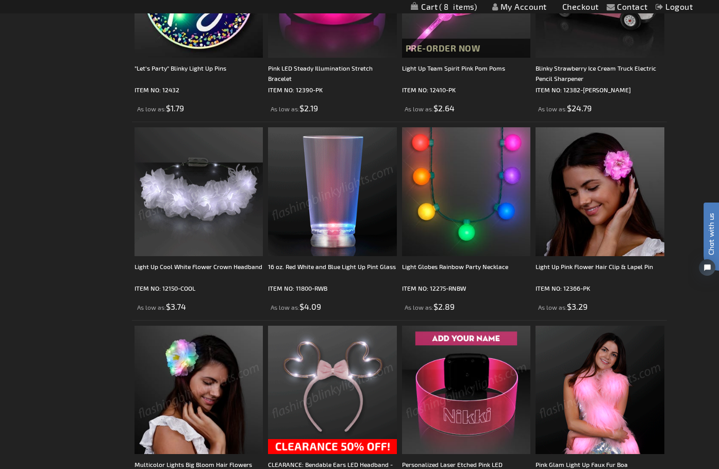
scroll to position [1727, 0]
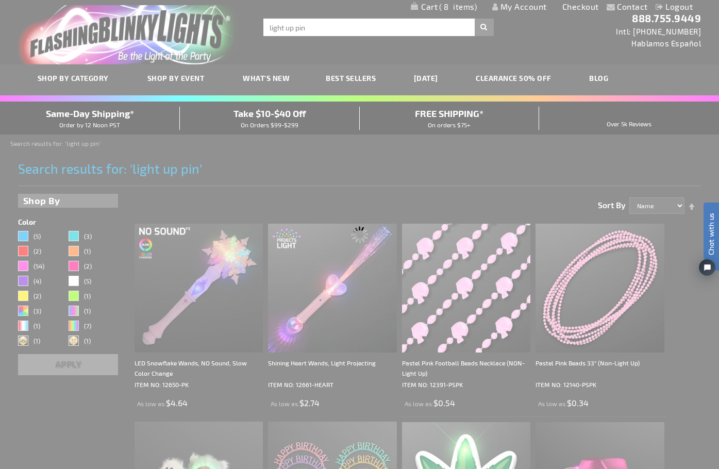
scroll to position [0, 0]
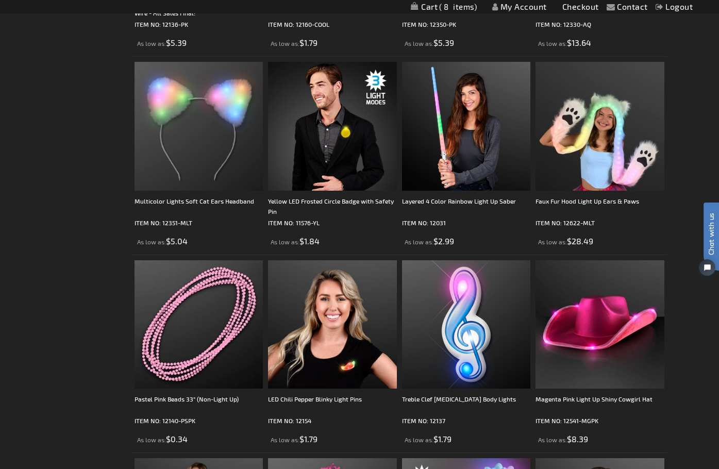
scroll to position [1752, 0]
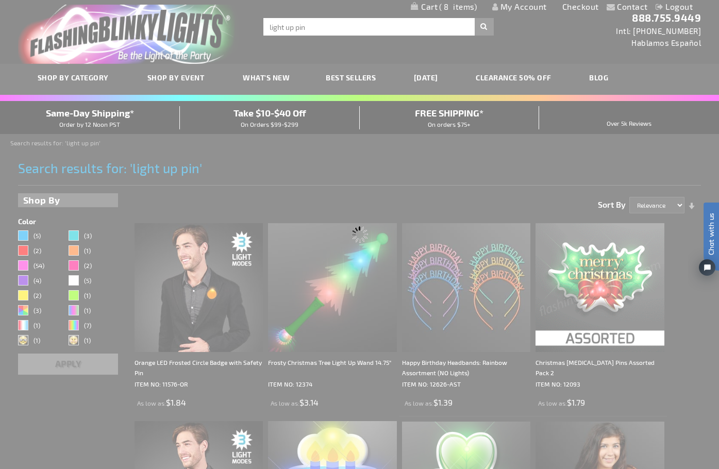
scroll to position [0, 0]
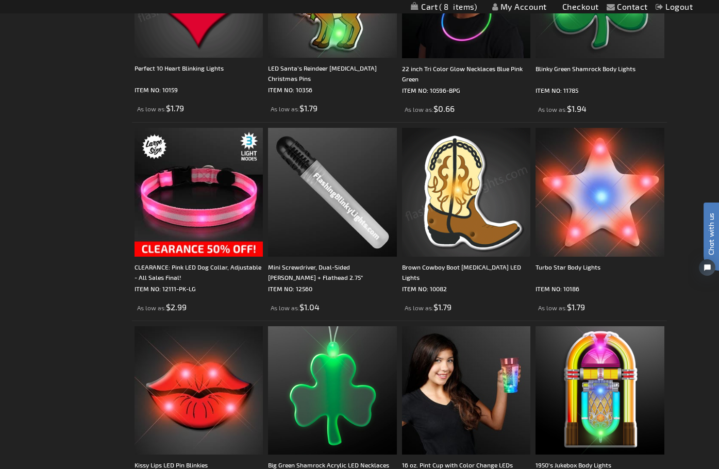
scroll to position [490, 0]
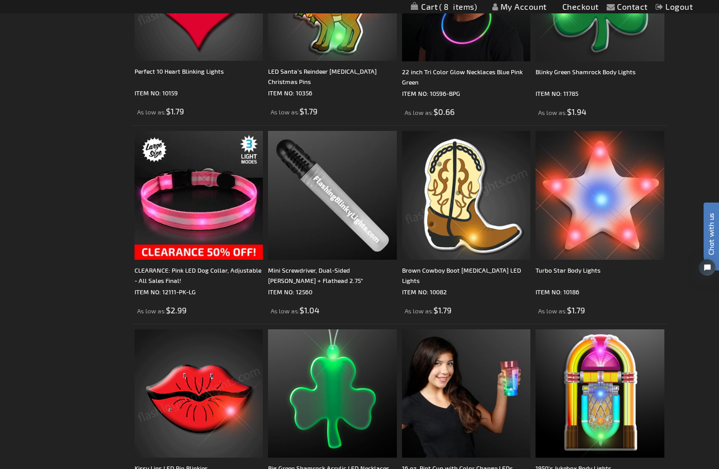
click at [188, 329] on img at bounding box center [199, 393] width 129 height 129
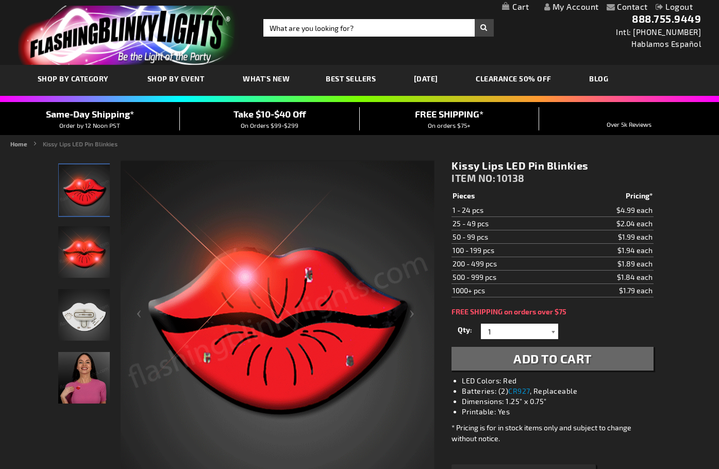
click at [556, 333] on div at bounding box center [553, 331] width 10 height 15
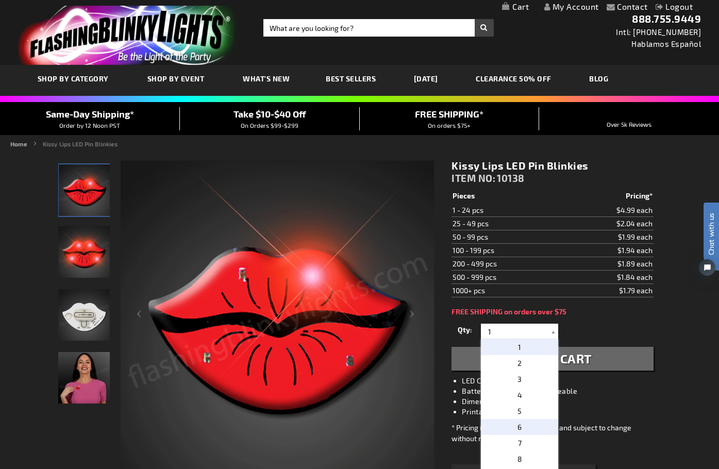
click at [517, 427] on span "6" at bounding box center [519, 427] width 4 height 9
type input "6"
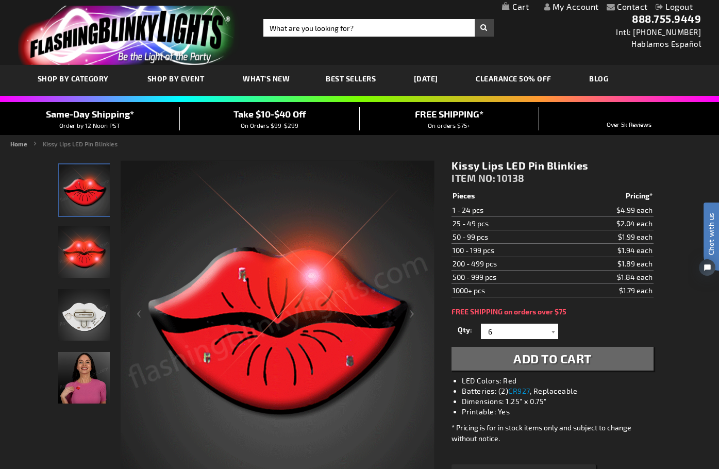
click at [555, 357] on span "Add to Cart" at bounding box center [552, 358] width 78 height 15
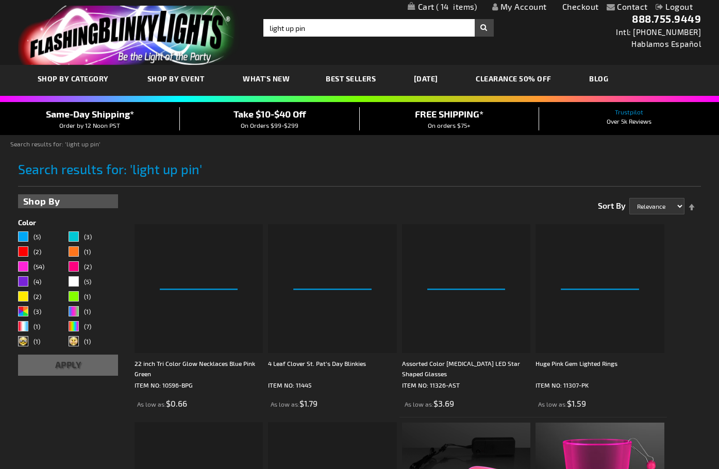
select select "relevance"
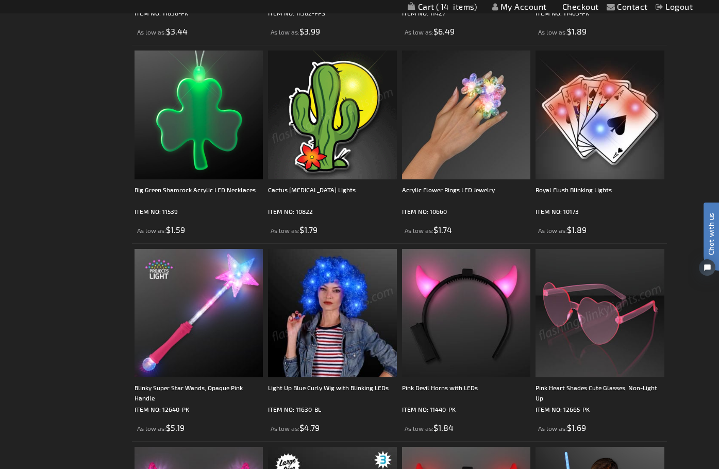
scroll to position [1366, 0]
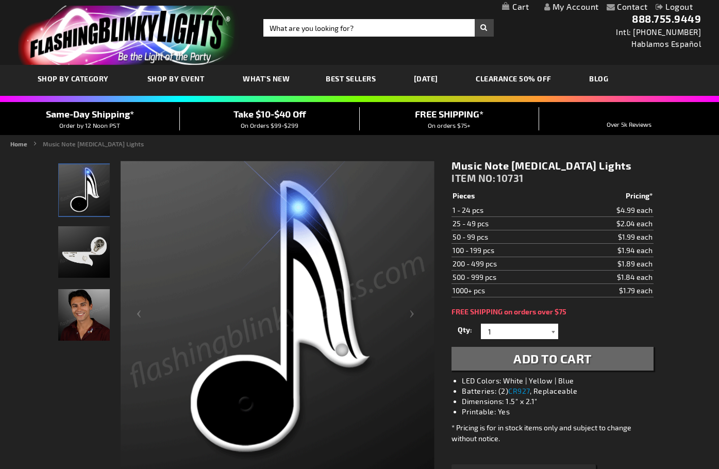
click at [552, 330] on div at bounding box center [553, 331] width 10 height 15
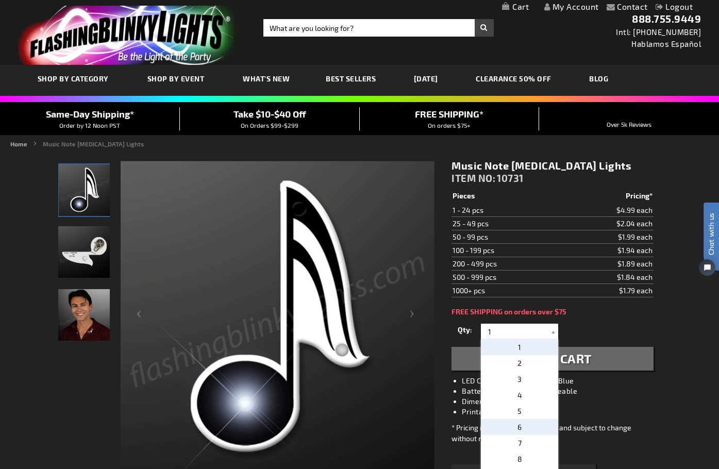
click at [508, 429] on p "6" at bounding box center [519, 427] width 77 height 16
type input "6"
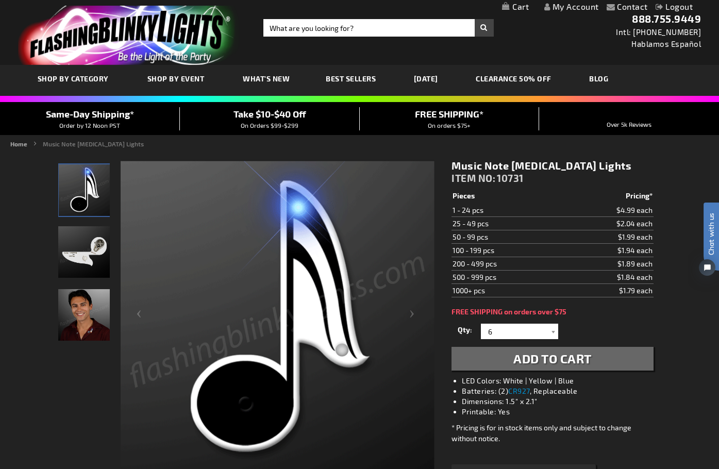
click at [560, 364] on span "Add to Cart" at bounding box center [552, 358] width 78 height 15
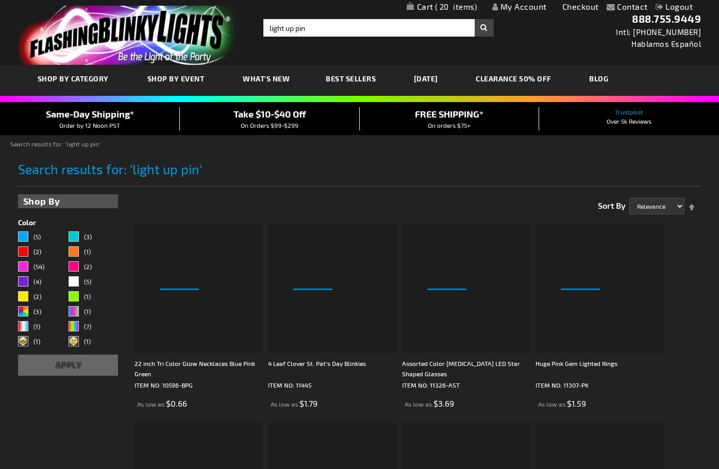
select select "relevance"
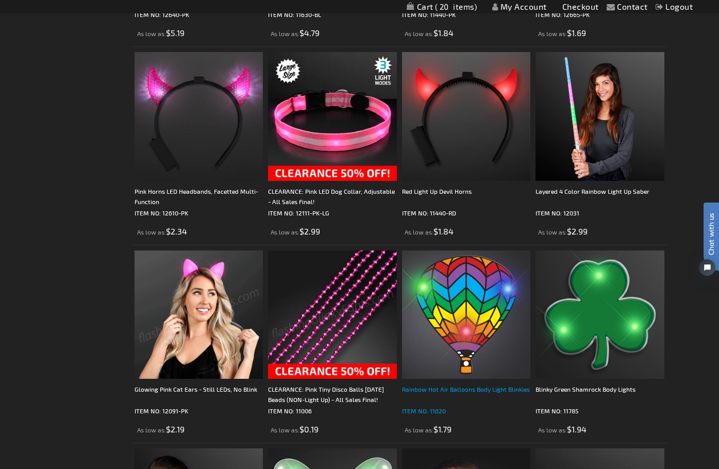
scroll to position [1766, 0]
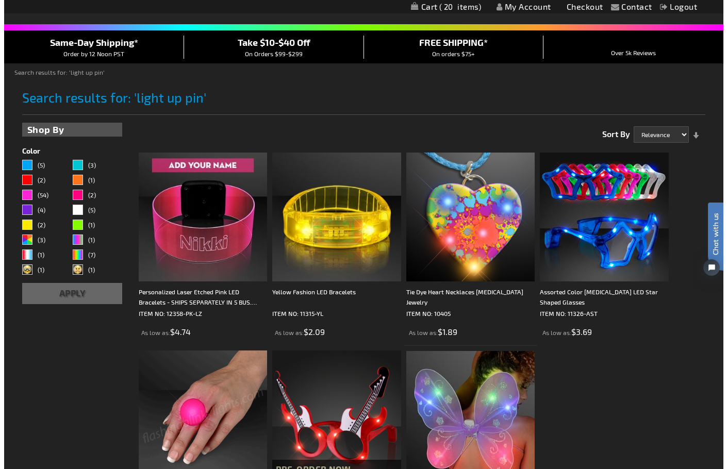
scroll to position [90, 0]
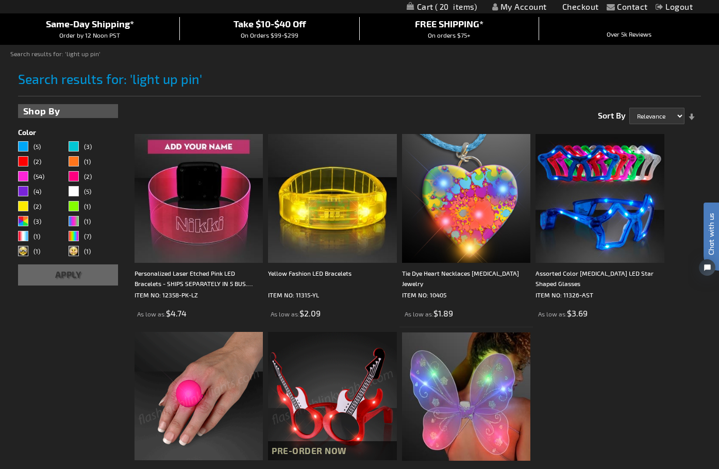
click at [438, 9] on span "20" at bounding box center [456, 6] width 42 height 9
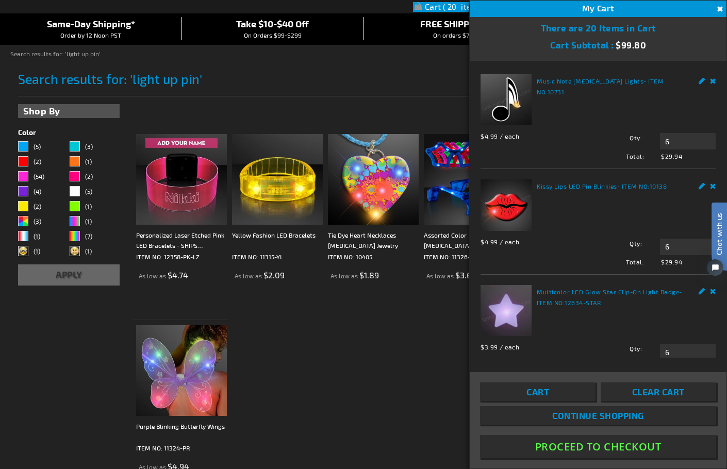
click html "Chat with us"
click at [529, 390] on span "Cart" at bounding box center [537, 392] width 23 height 10
click at [541, 392] on span "Cart" at bounding box center [537, 392] width 23 height 10
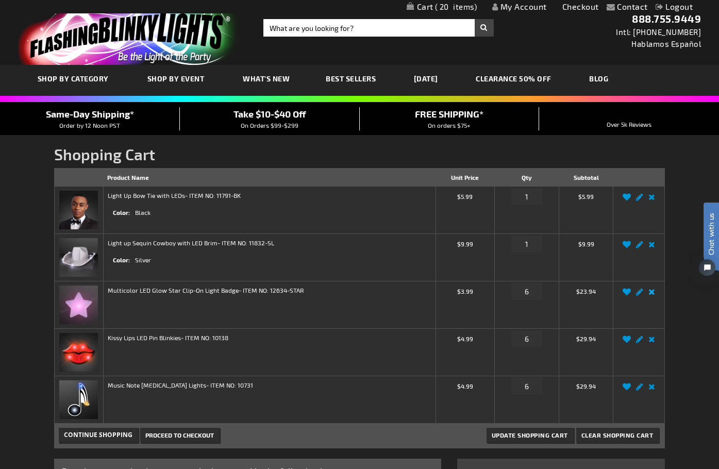
click at [651, 295] on link "Remove item" at bounding box center [652, 295] width 12 height 0
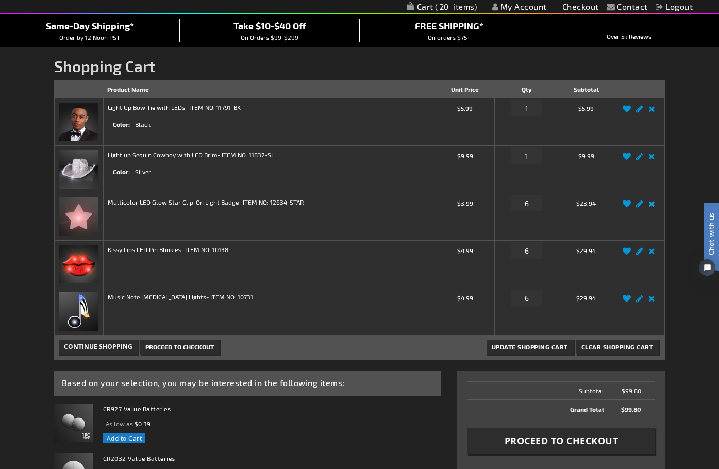
scroll to position [103, 0]
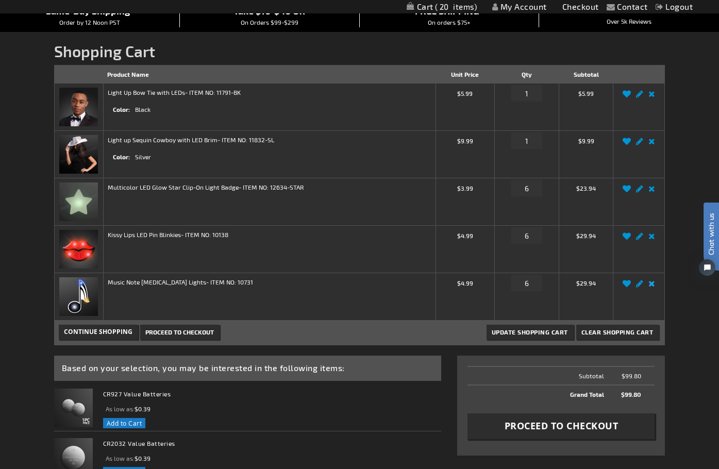
click at [651, 287] on link "Remove item" at bounding box center [652, 287] width 12 height 0
click at [652, 239] on link "Remove item" at bounding box center [652, 239] width 12 height 0
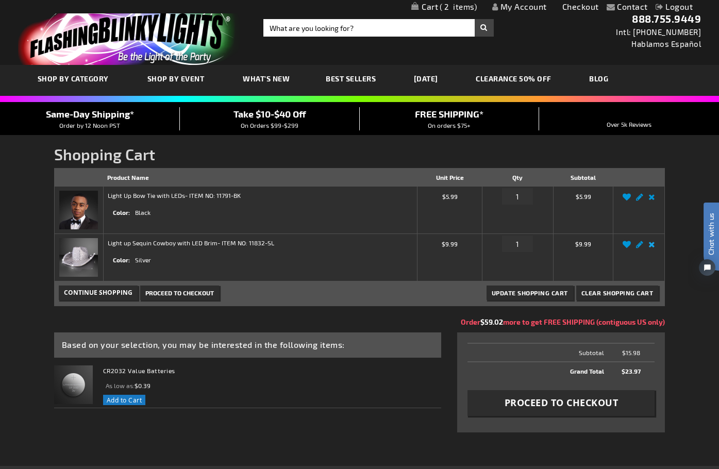
click at [652, 247] on link "Remove item" at bounding box center [652, 247] width 12 height 0
